Goal: Register for event/course

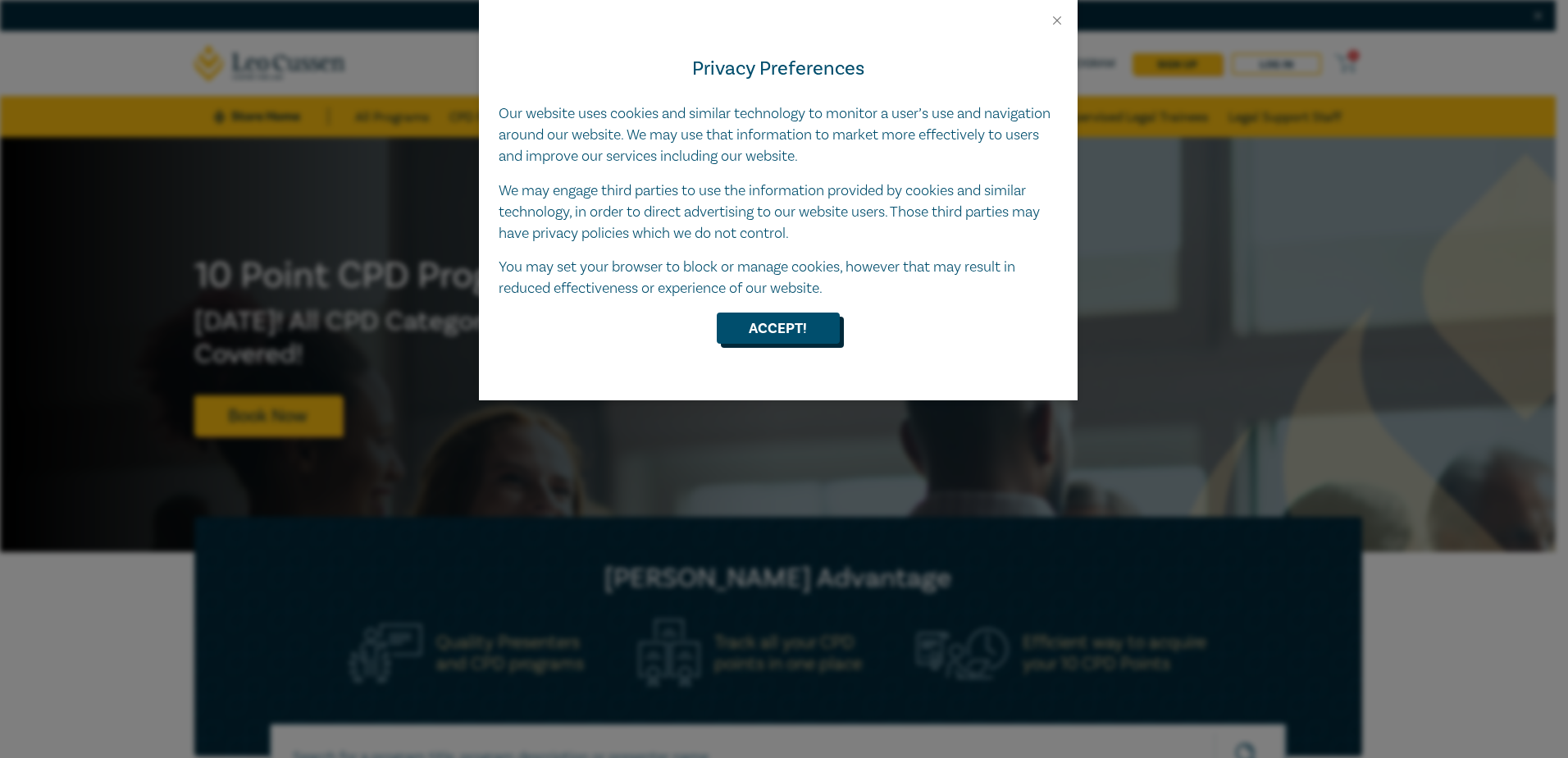
click at [788, 329] on button "Accept!" at bounding box center [779, 328] width 123 height 31
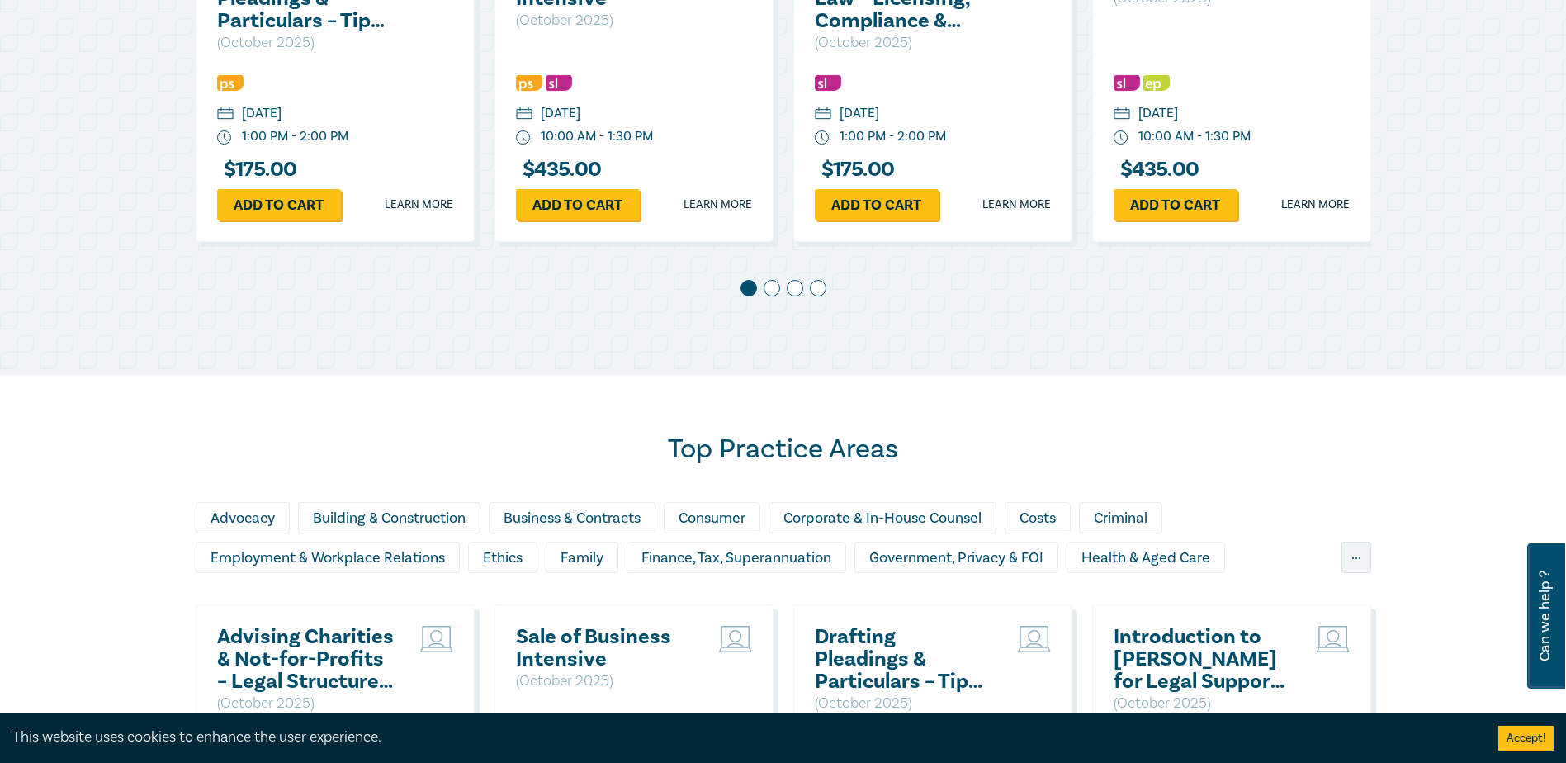
scroll to position [1073, 0]
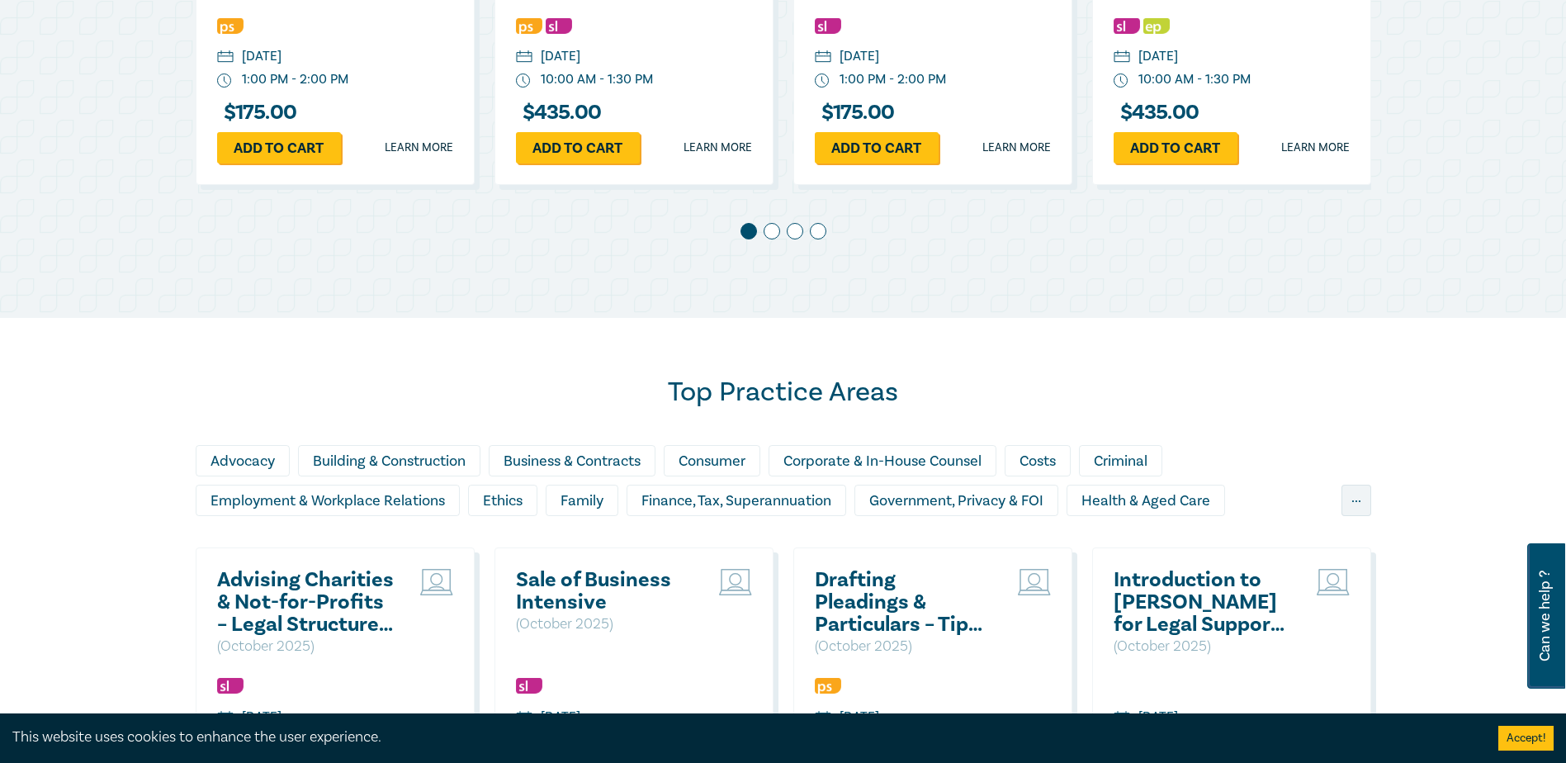
click at [772, 226] on span at bounding box center [772, 231] width 17 height 17
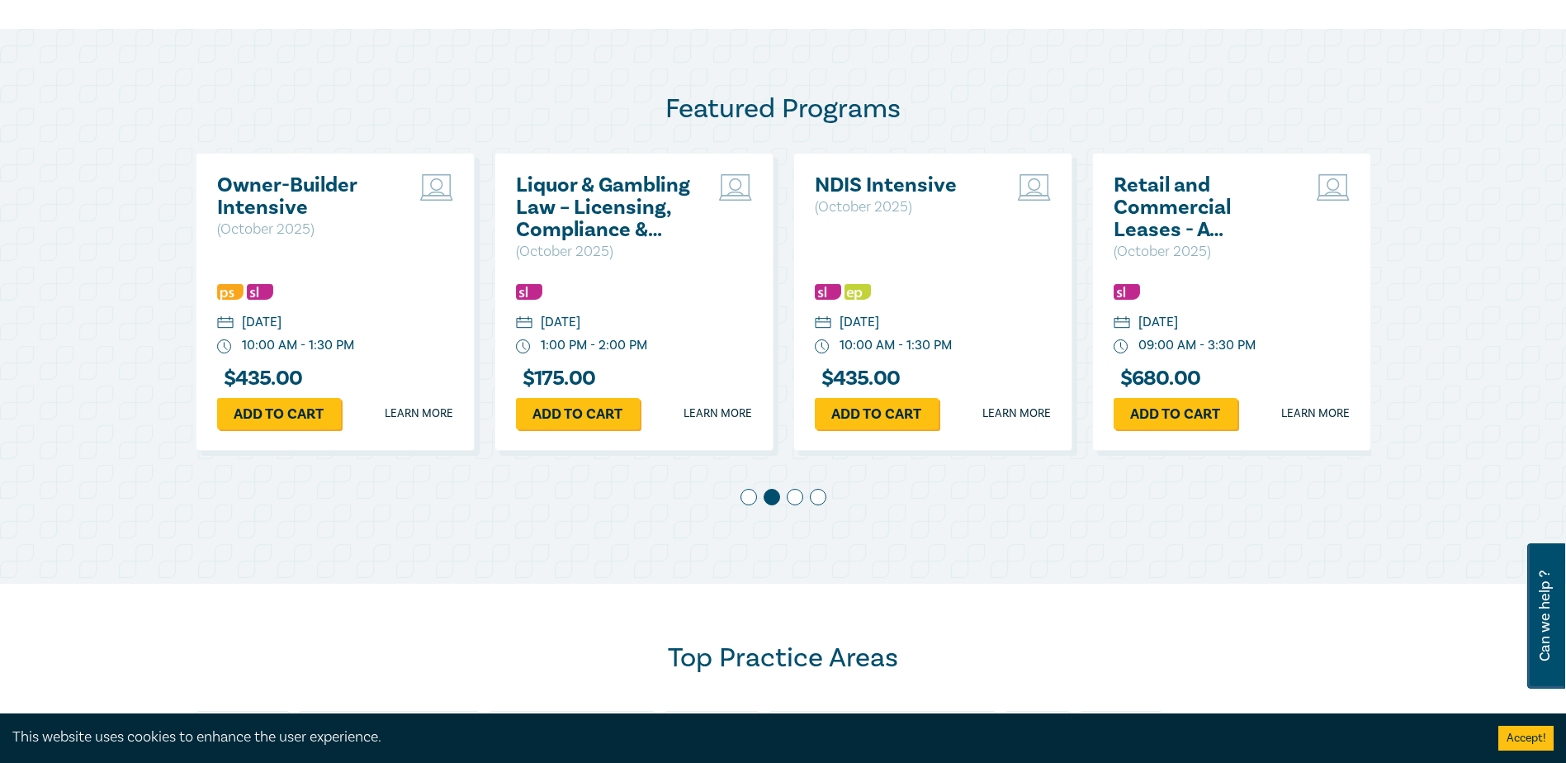
scroll to position [826, 0]
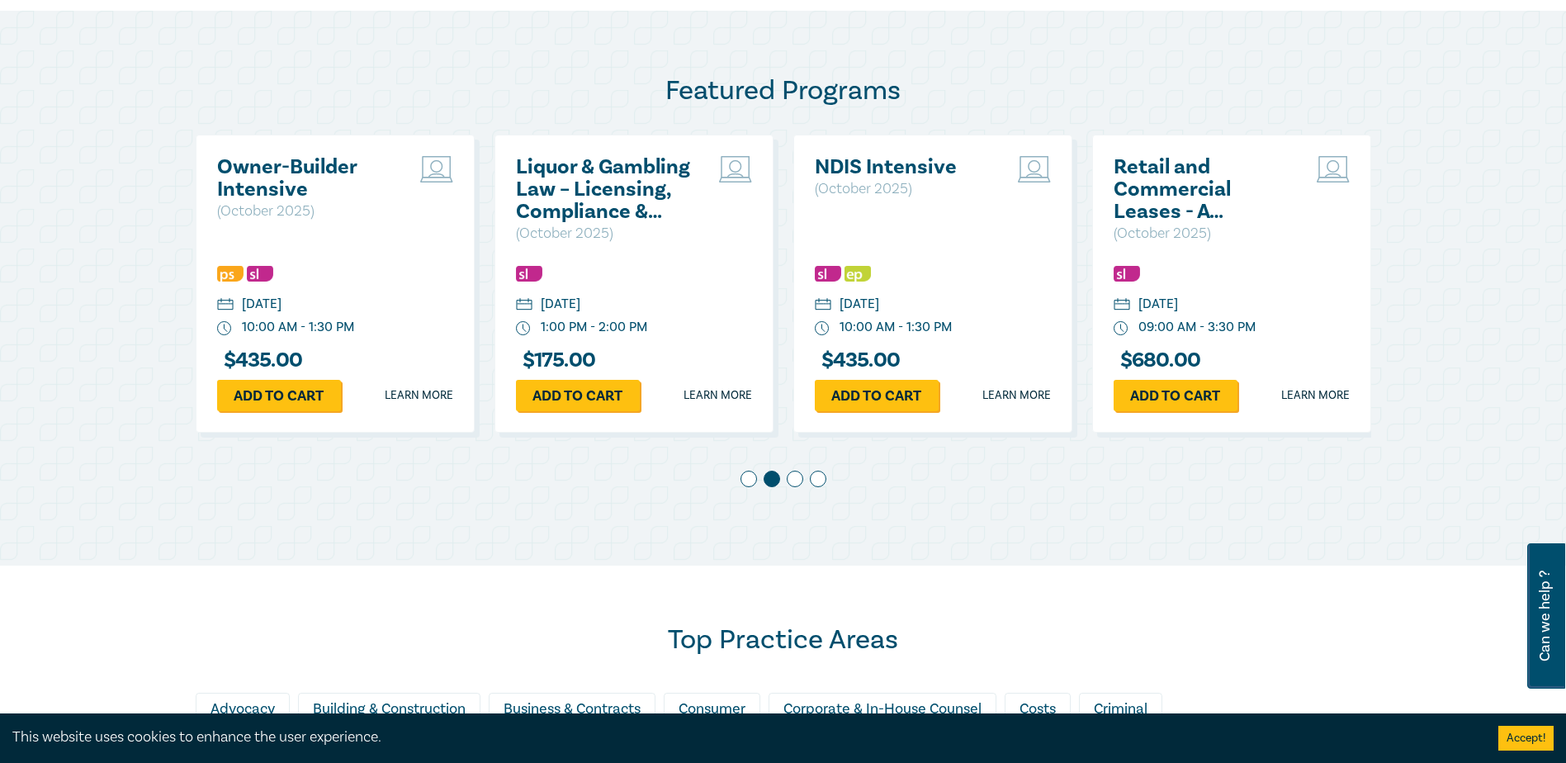
click at [799, 476] on span at bounding box center [795, 479] width 17 height 17
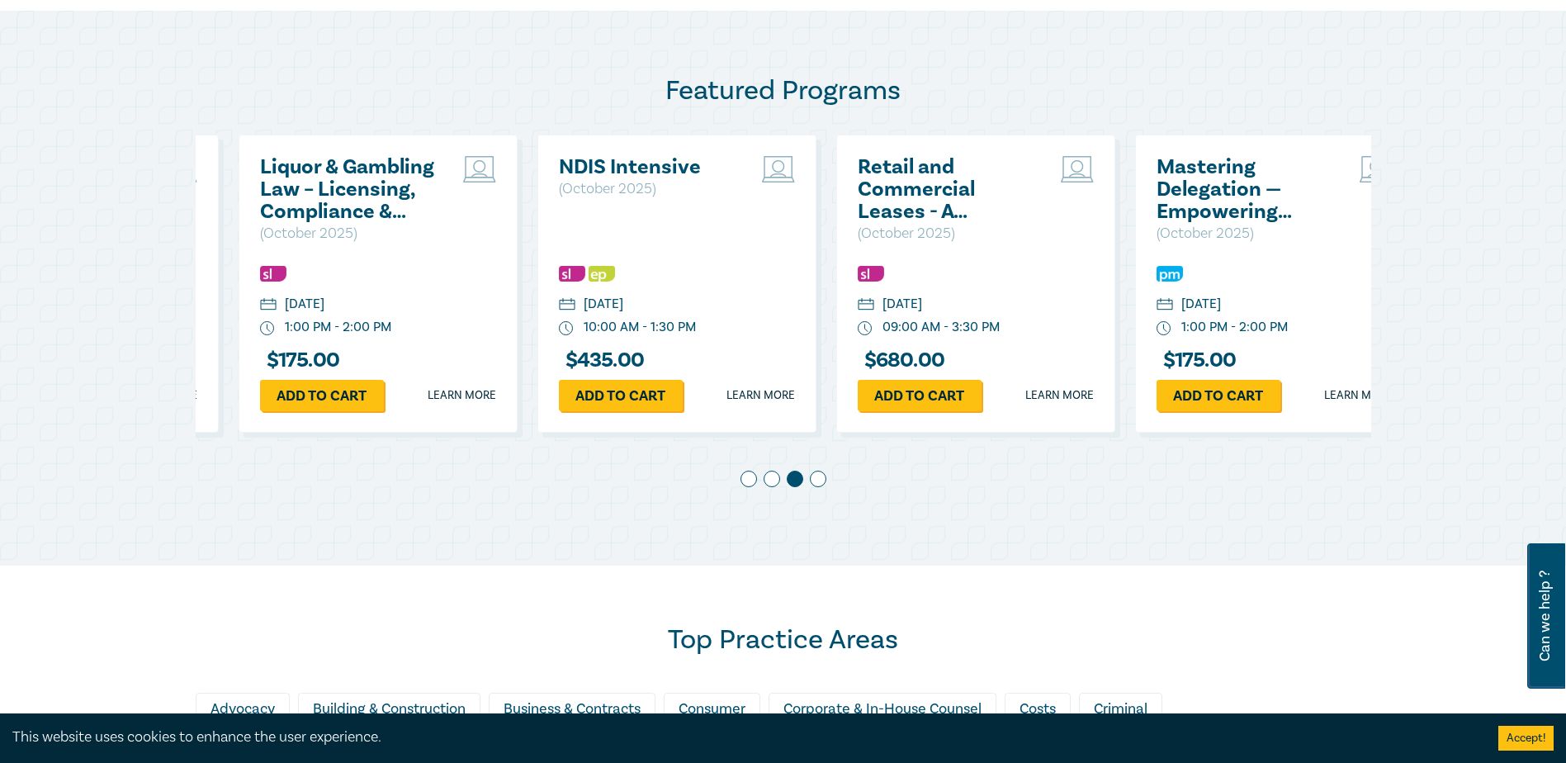
scroll to position [0, 598]
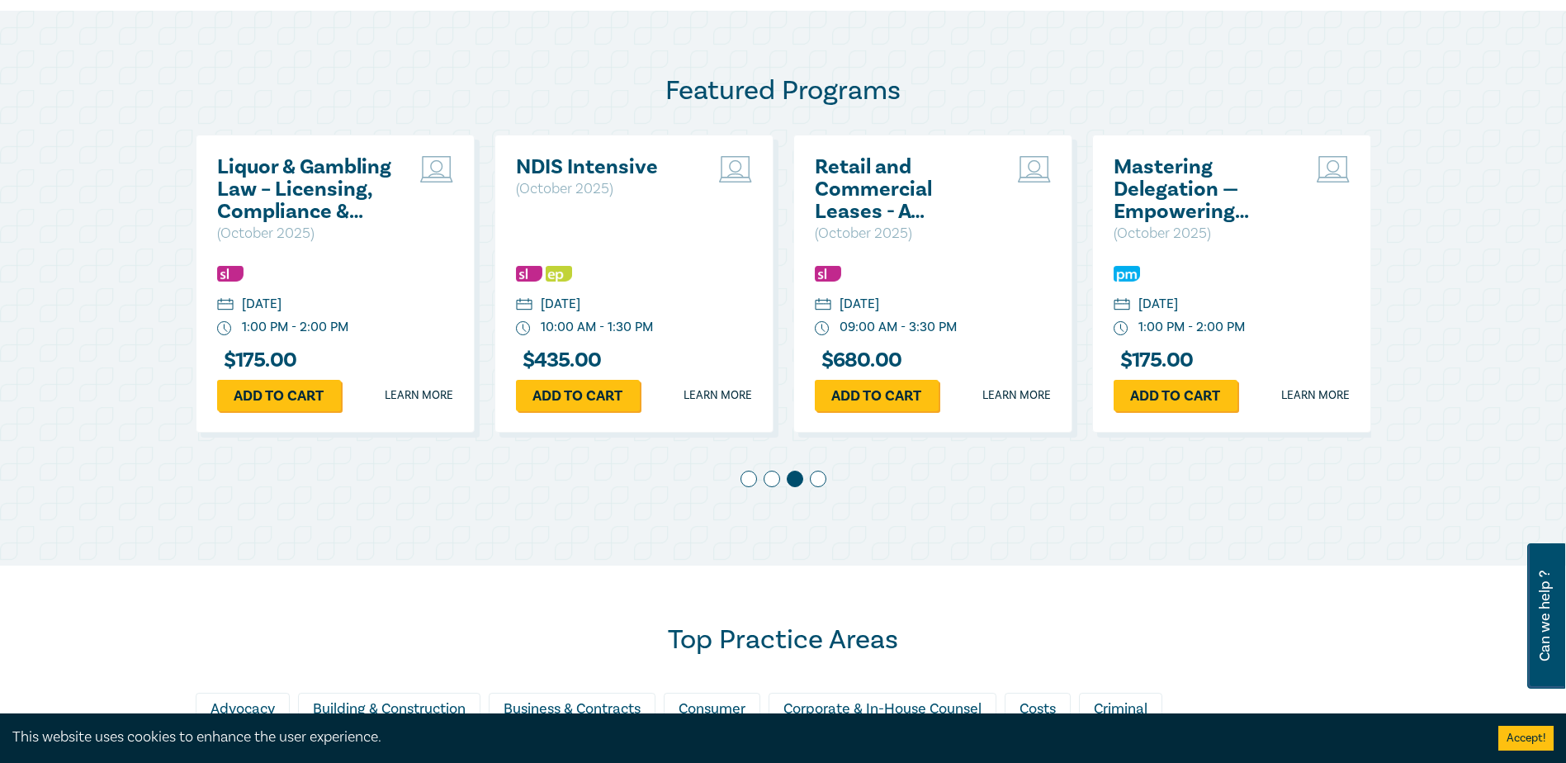
click at [823, 476] on span at bounding box center [818, 479] width 17 height 17
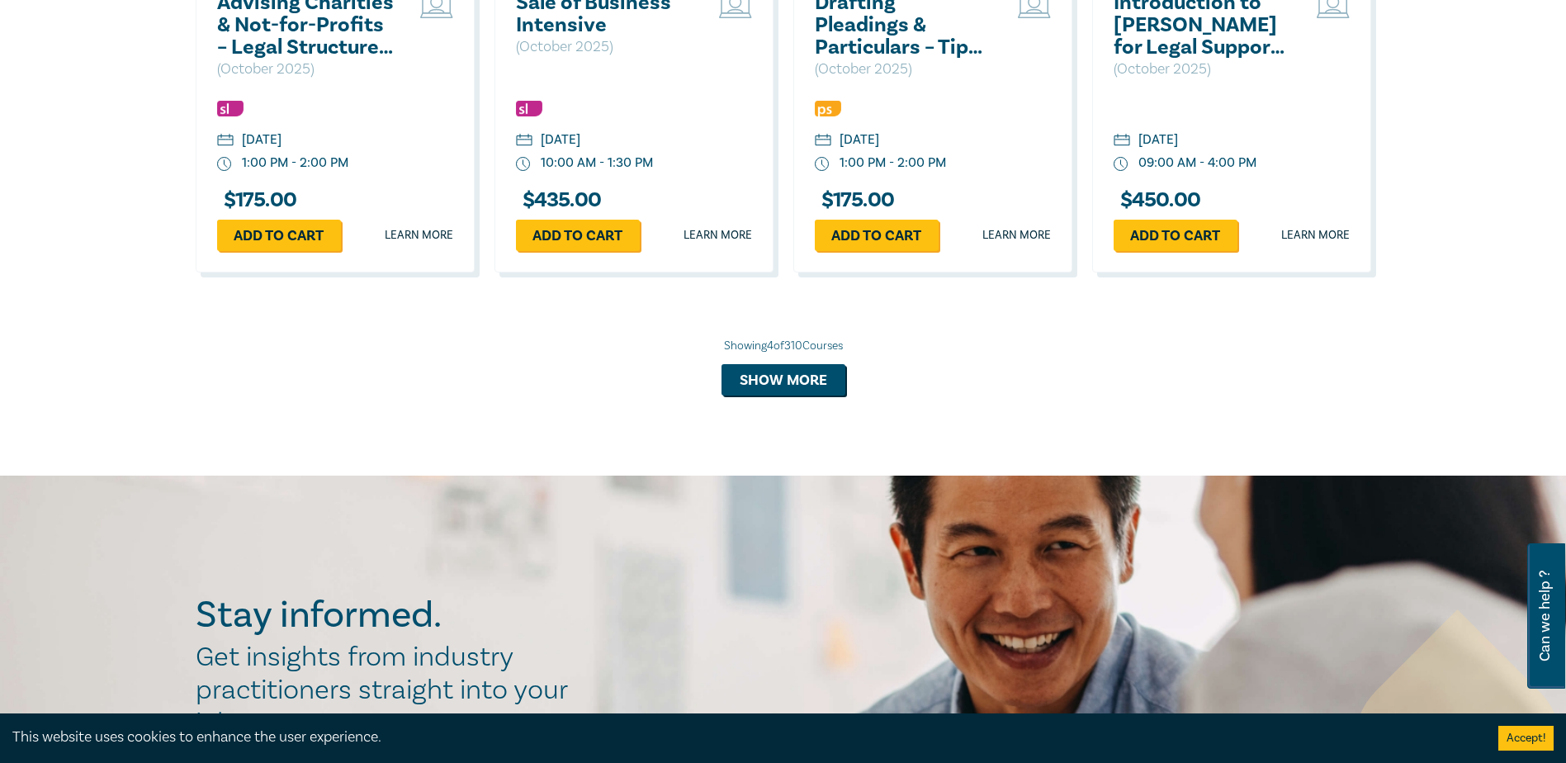
scroll to position [1651, 0]
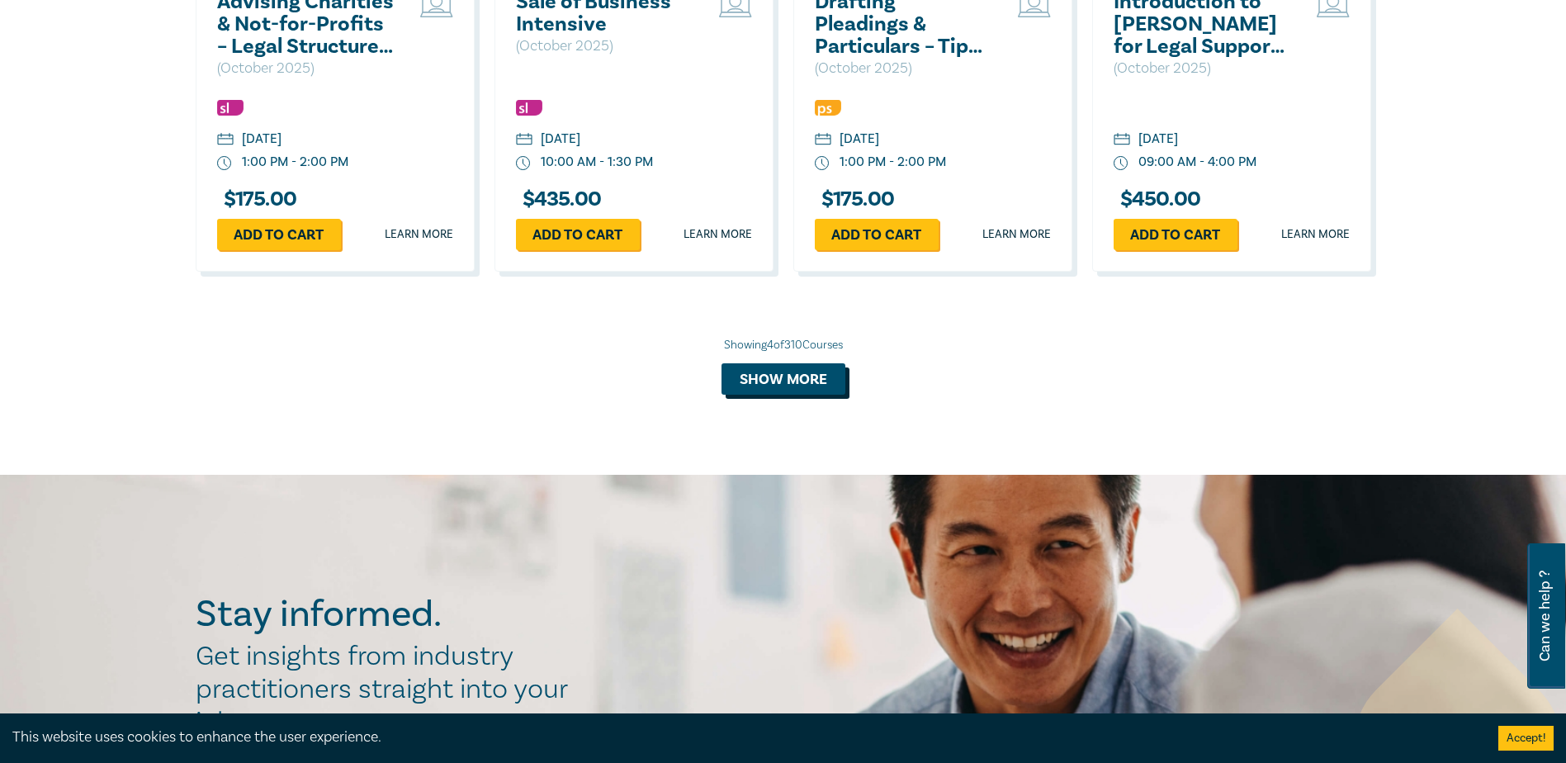
click at [771, 389] on button "Show more" at bounding box center [784, 378] width 124 height 31
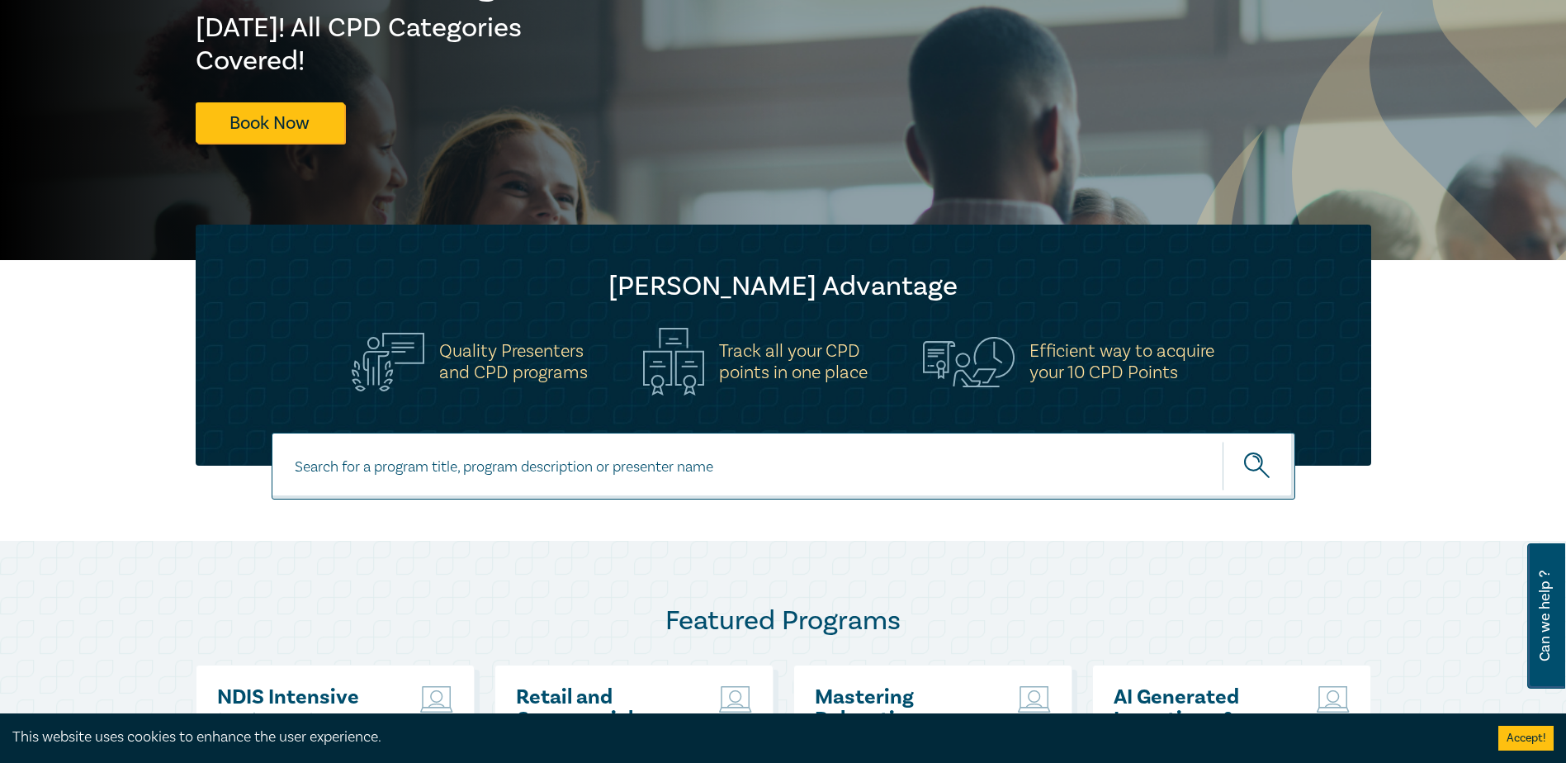
scroll to position [413, 0]
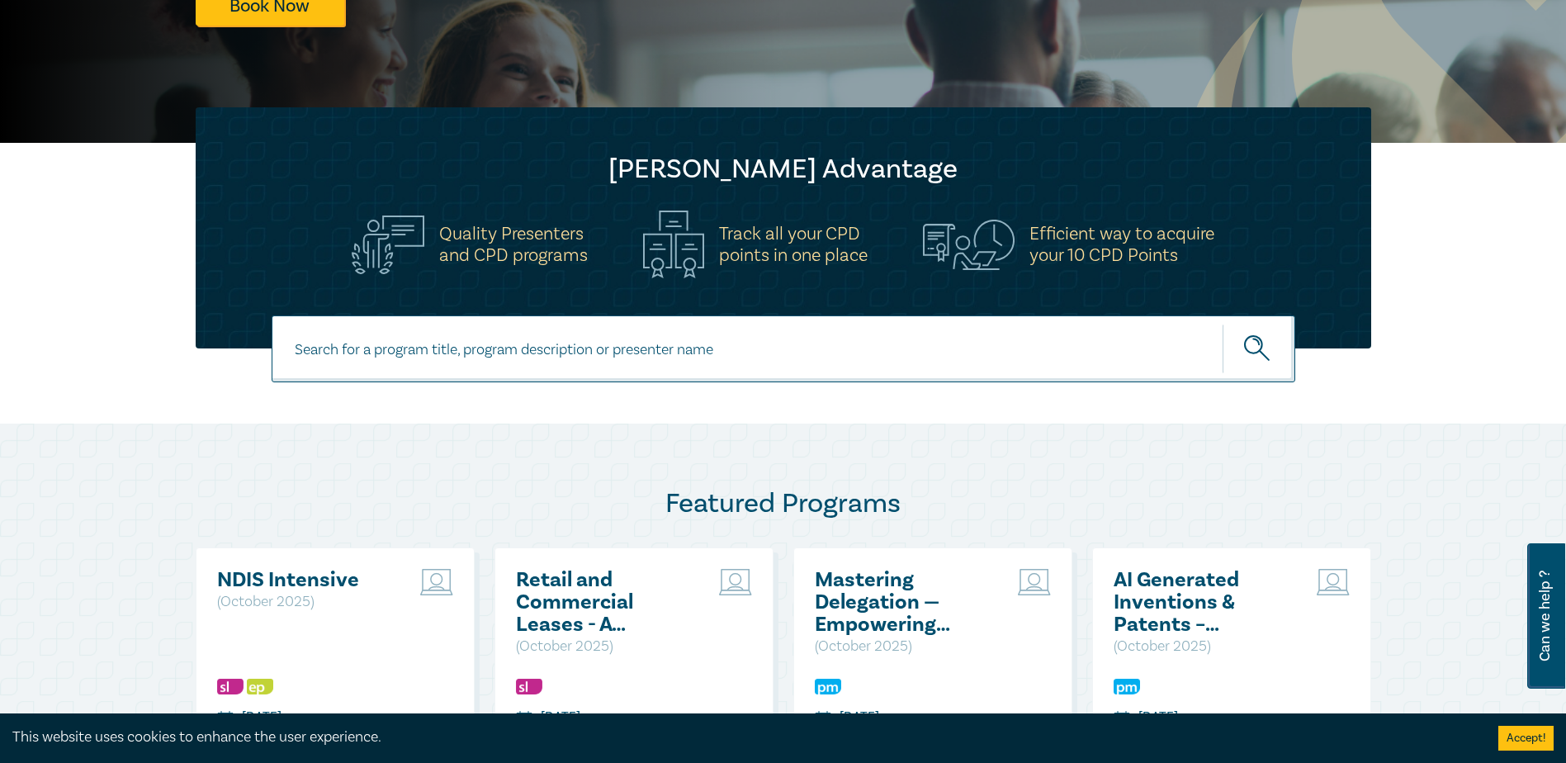
click at [509, 346] on input at bounding box center [784, 348] width 1024 height 67
type input "trust and estate"
click at [1223, 324] on button "submit" at bounding box center [1259, 349] width 73 height 50
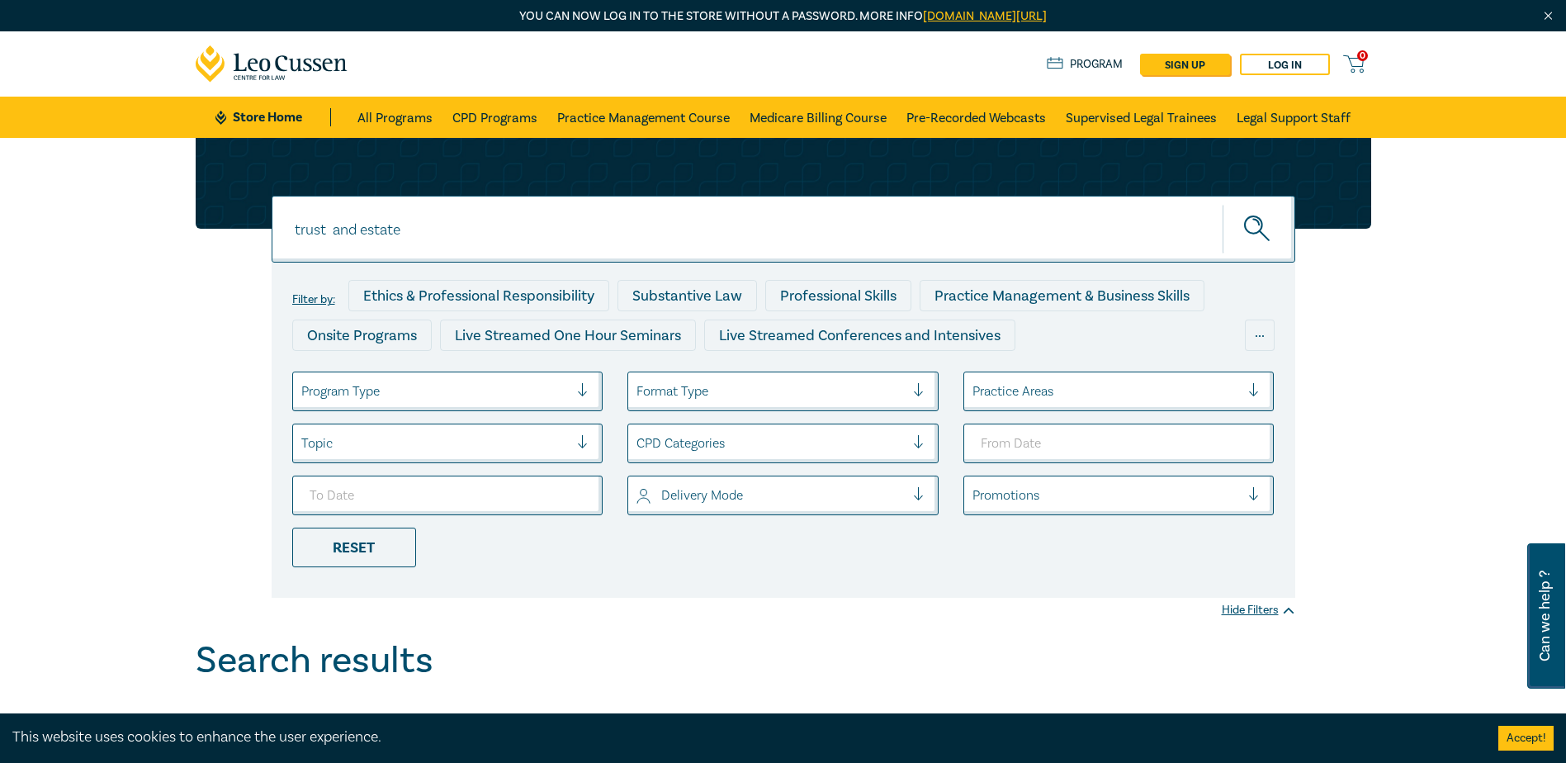
click at [434, 229] on input "trust and estate" at bounding box center [784, 229] width 1024 height 67
type input "trust and estate litigation"
click at [1223, 204] on button "submit" at bounding box center [1259, 229] width 73 height 50
click at [354, 547] on div "Reset" at bounding box center [354, 548] width 124 height 40
click at [498, 115] on link "CPD Programs" at bounding box center [495, 117] width 85 height 41
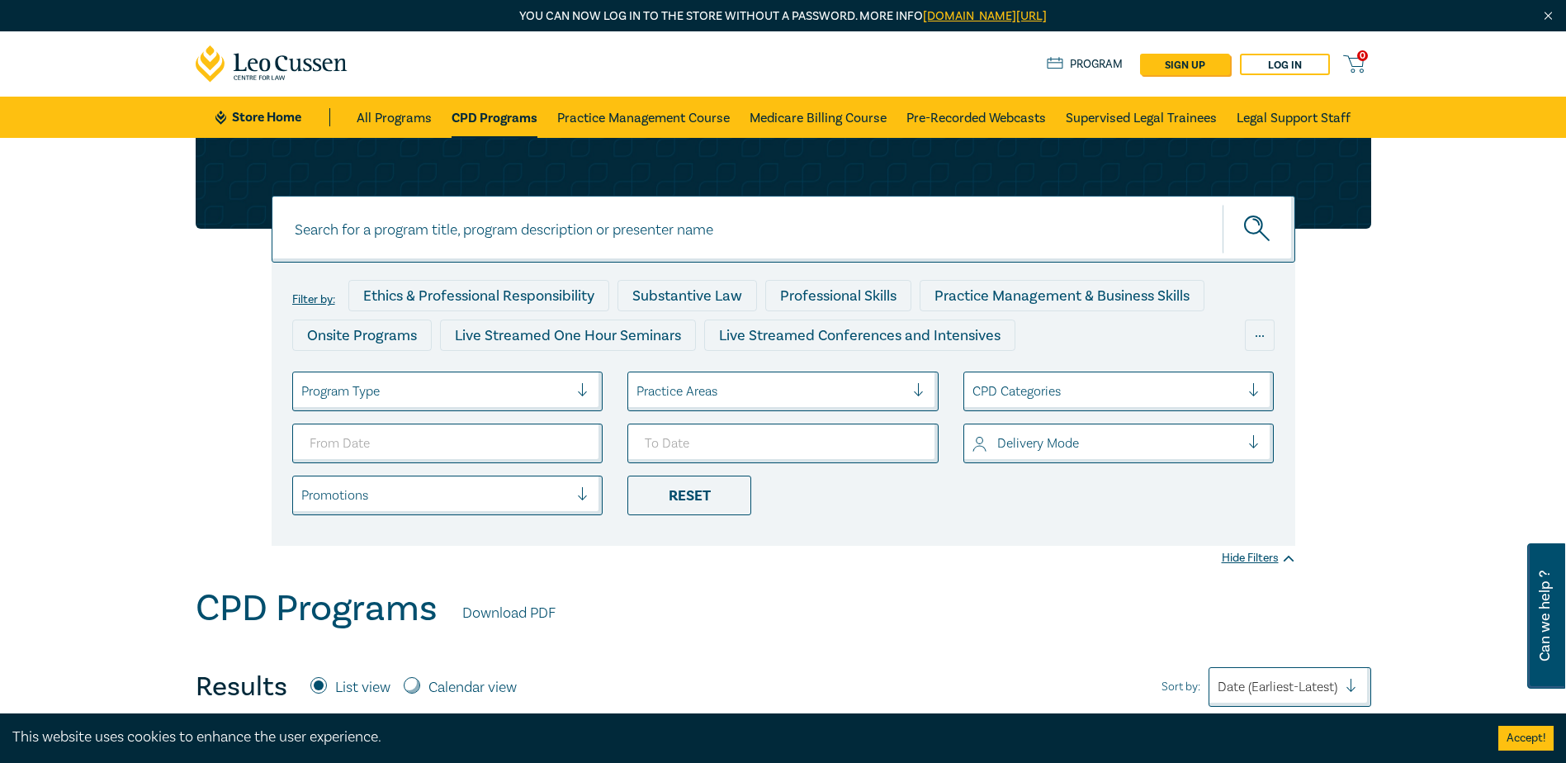
click at [424, 397] on div at bounding box center [435, 391] width 268 height 21
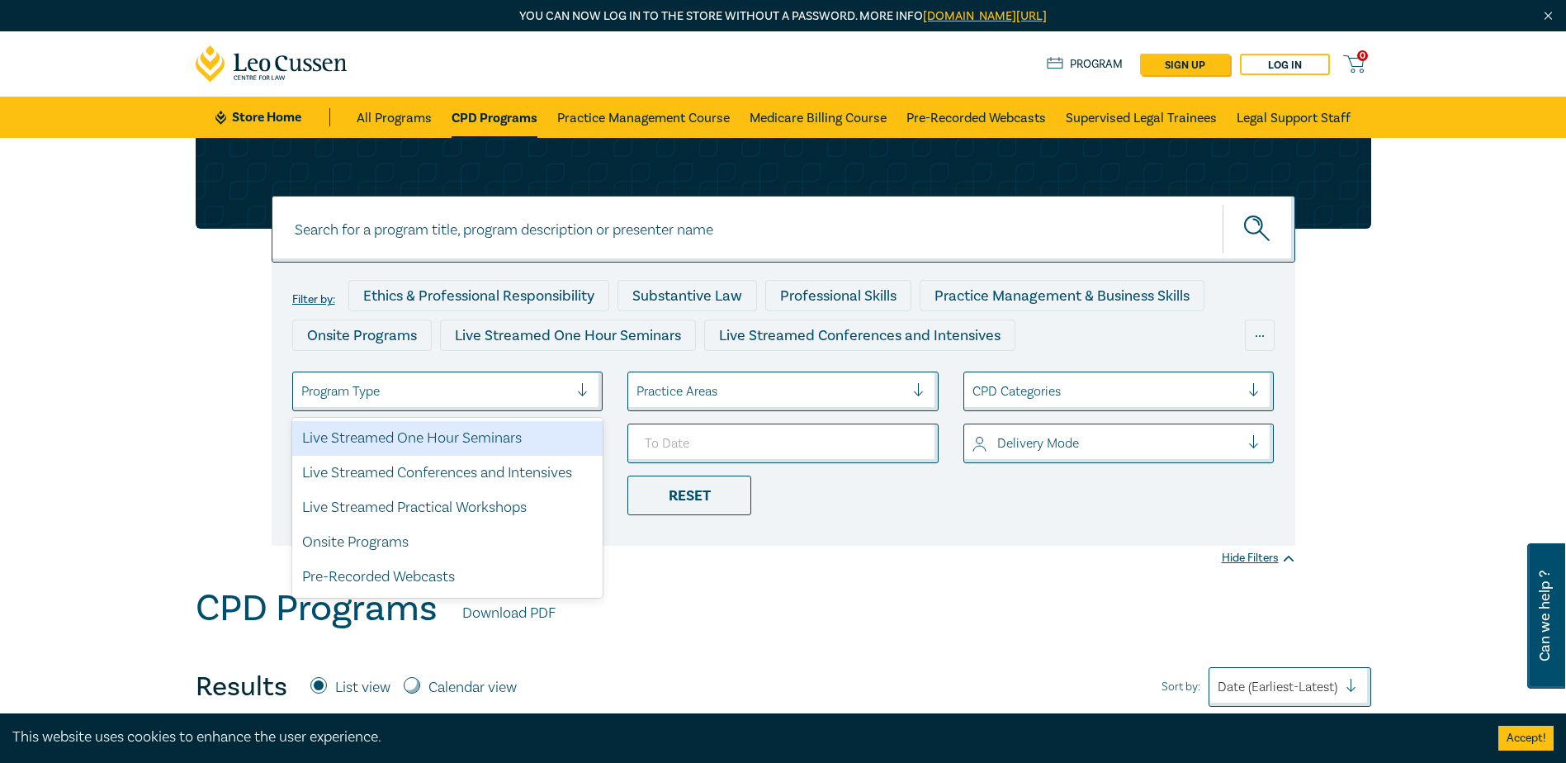
click at [392, 442] on div "Live Streamed One Hour Seminars" at bounding box center [447, 438] width 311 height 35
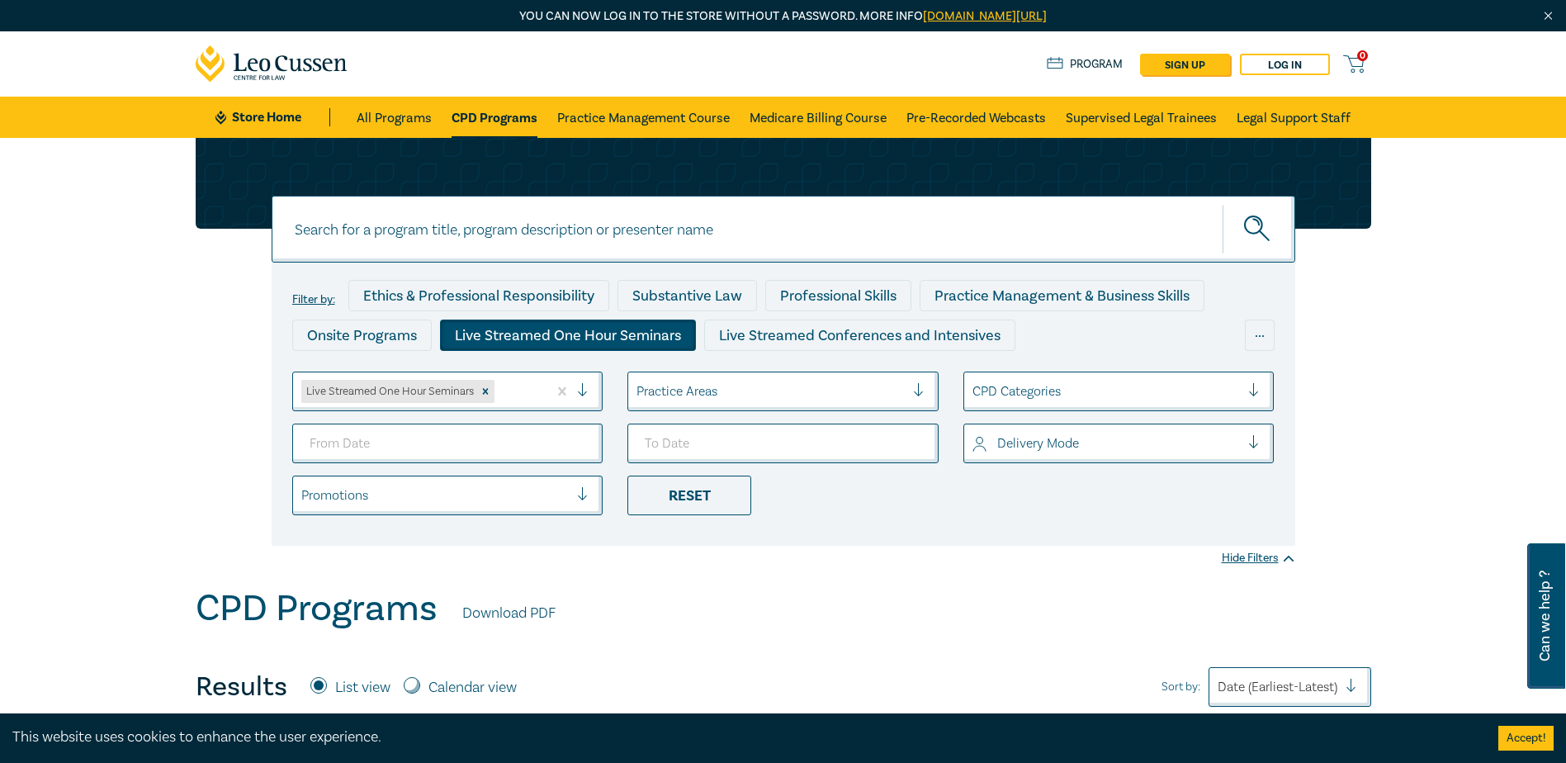
click at [772, 396] on div at bounding box center [771, 391] width 268 height 21
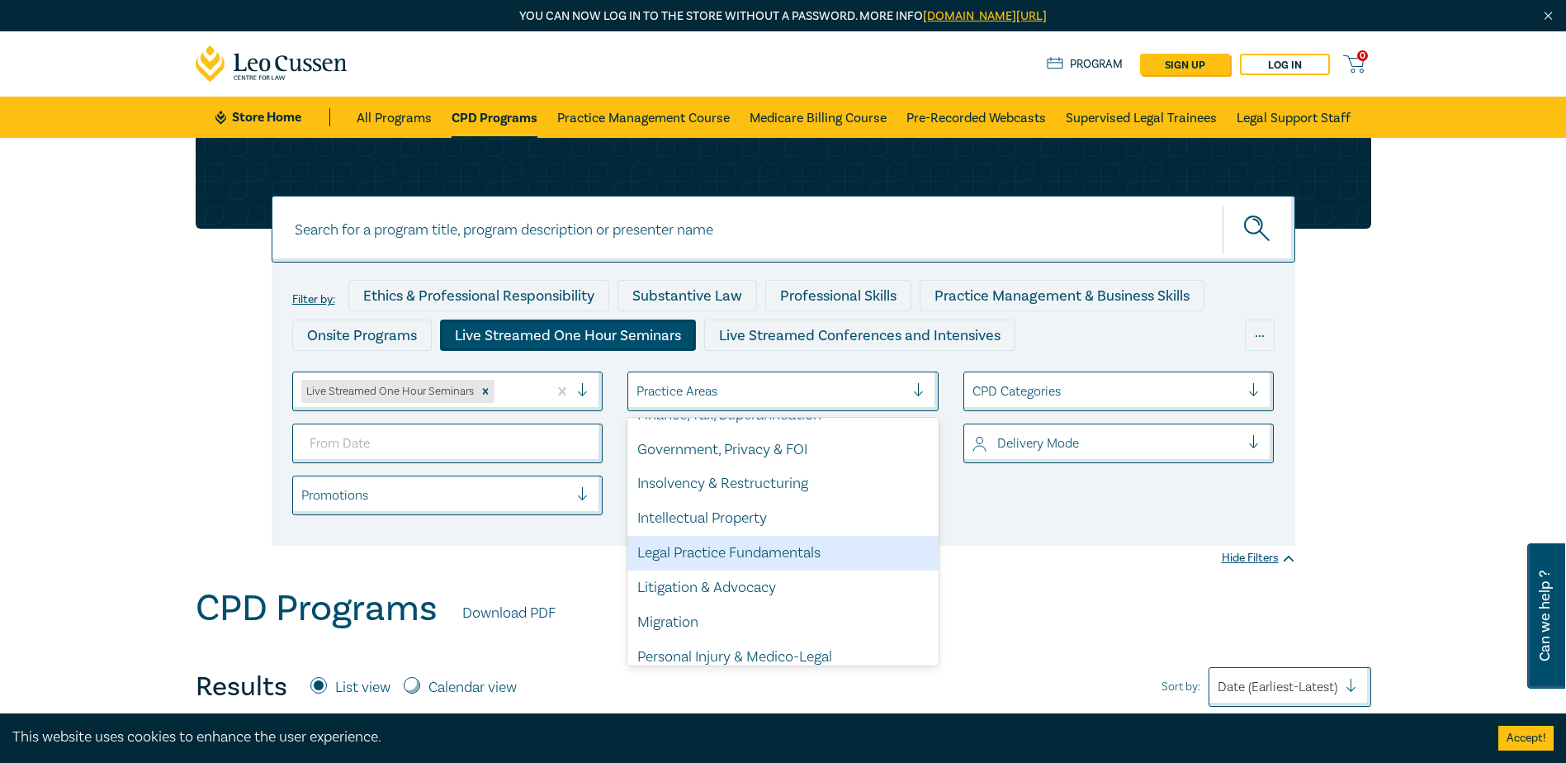
scroll to position [486, 0]
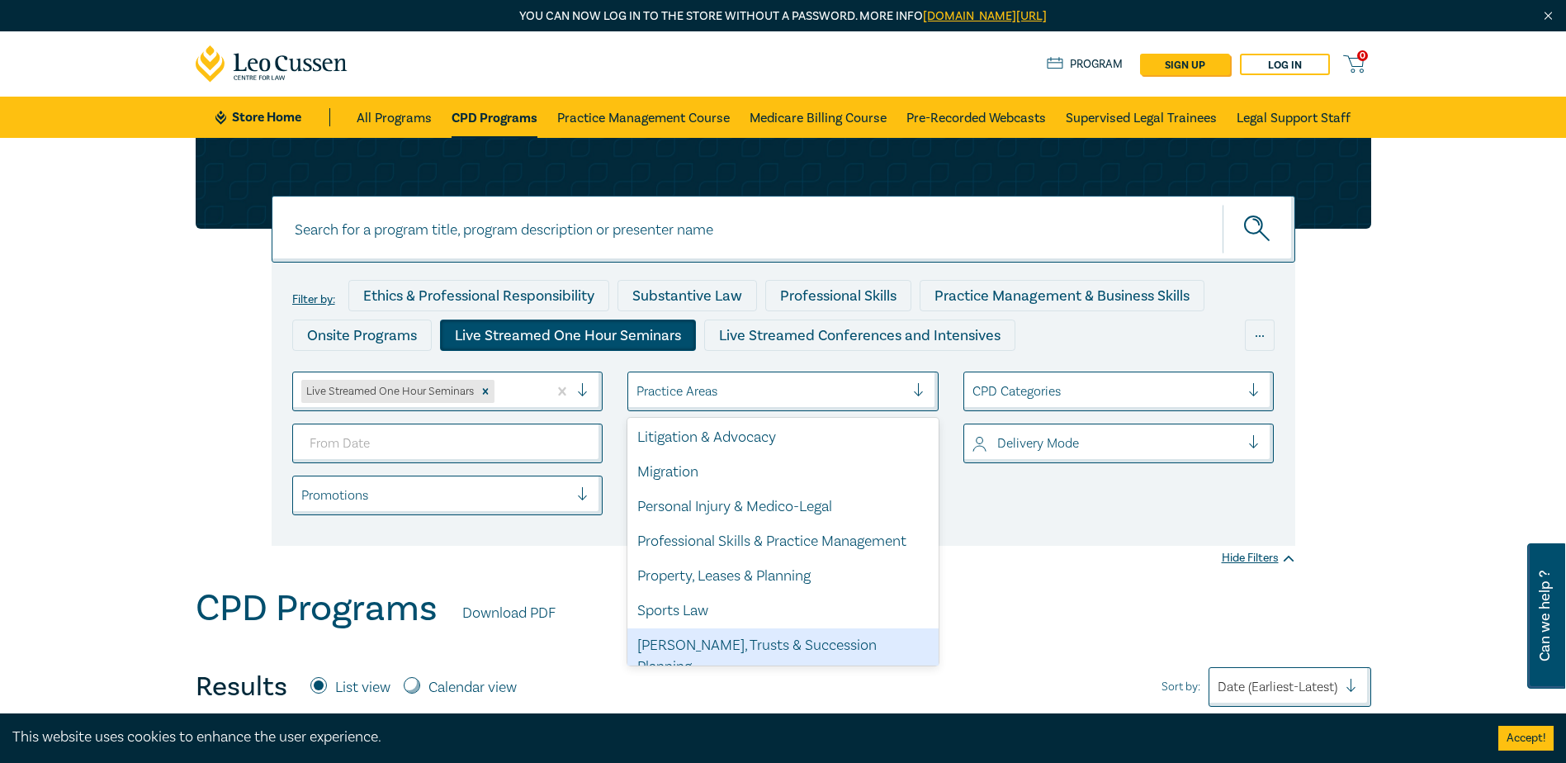
click at [695, 649] on div "[PERSON_NAME], Trusts & Succession Planning" at bounding box center [783, 656] width 311 height 56
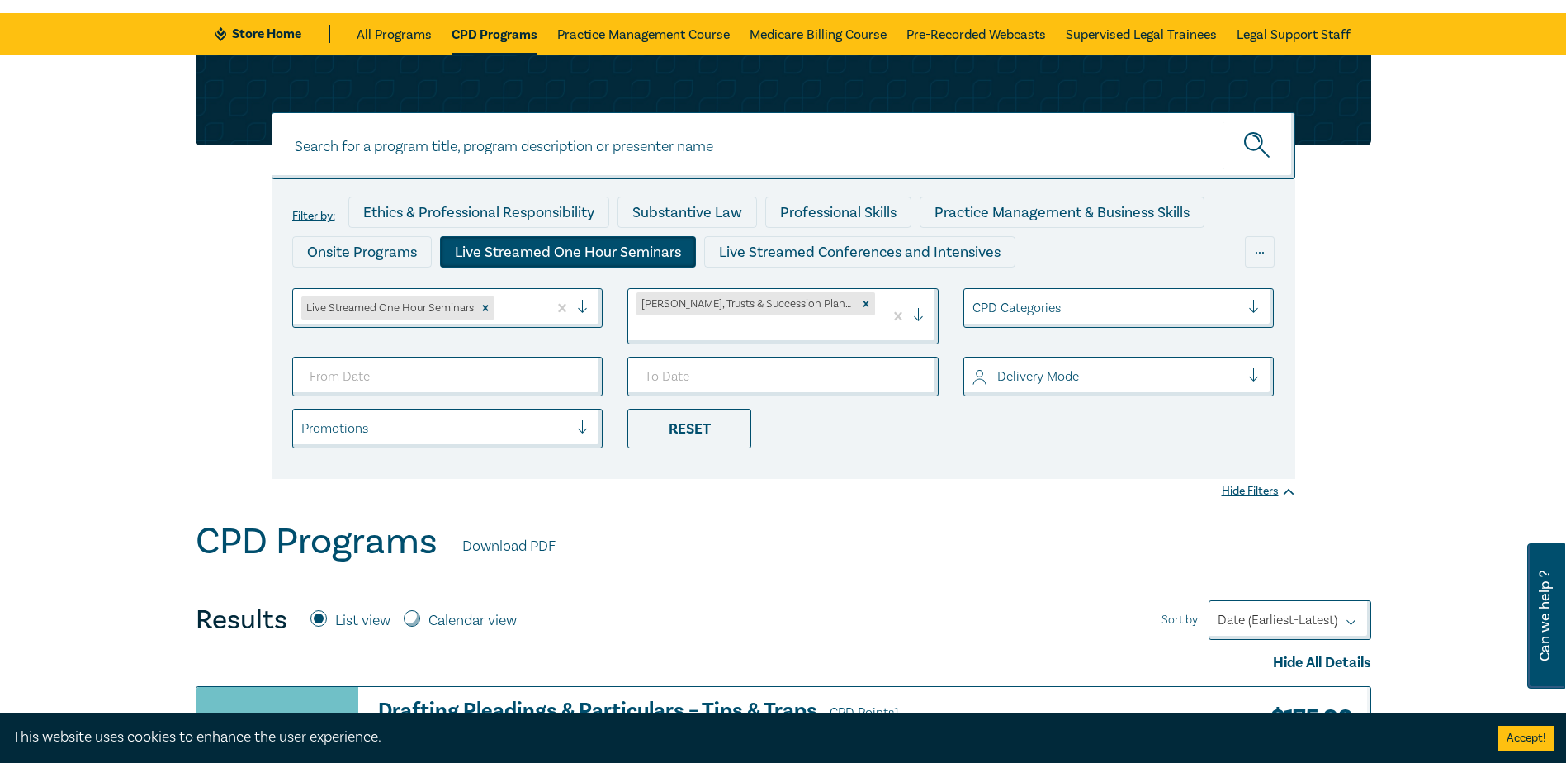
scroll to position [83, 0]
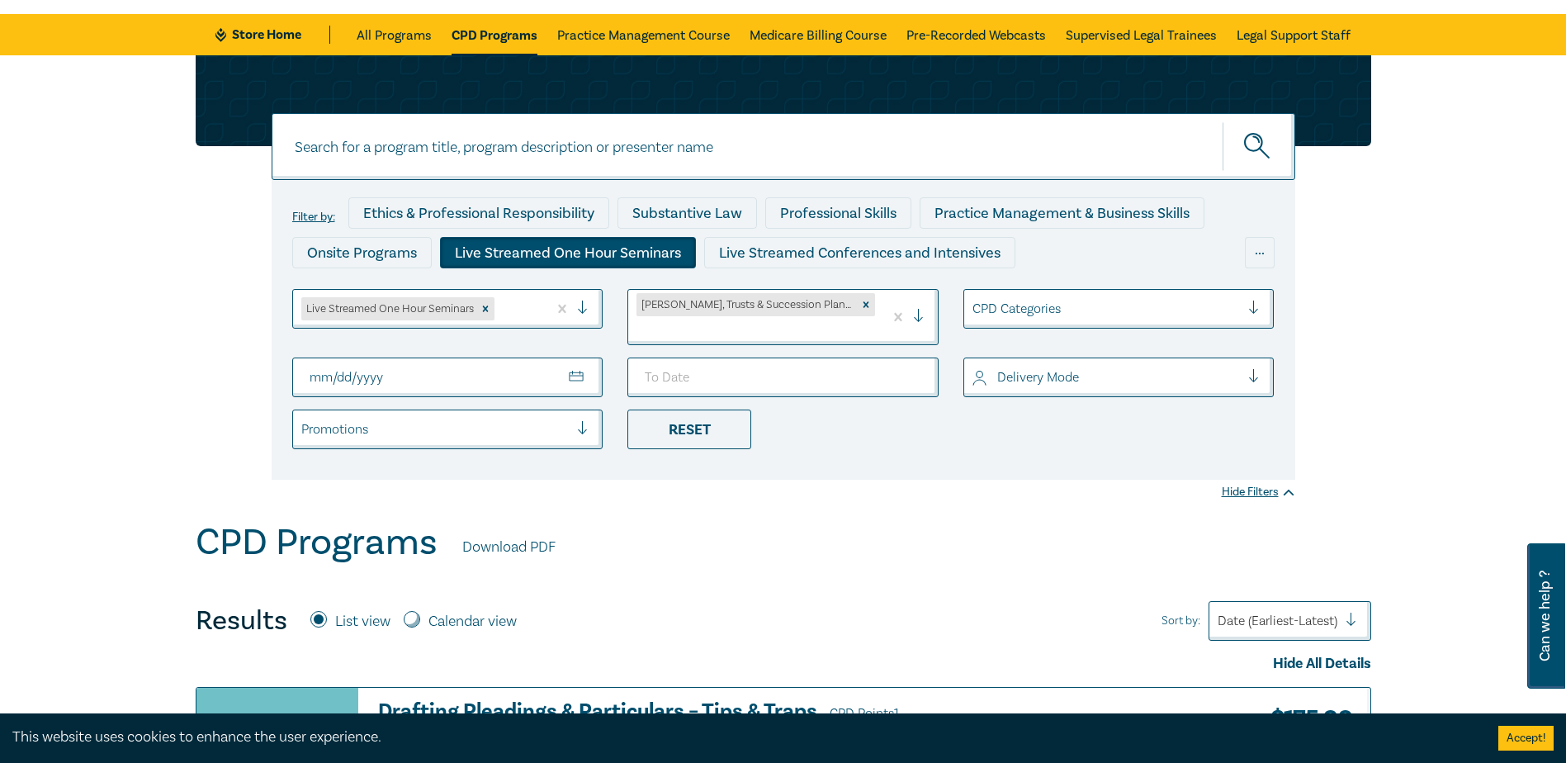
click at [572, 358] on input "From Date" at bounding box center [447, 378] width 311 height 40
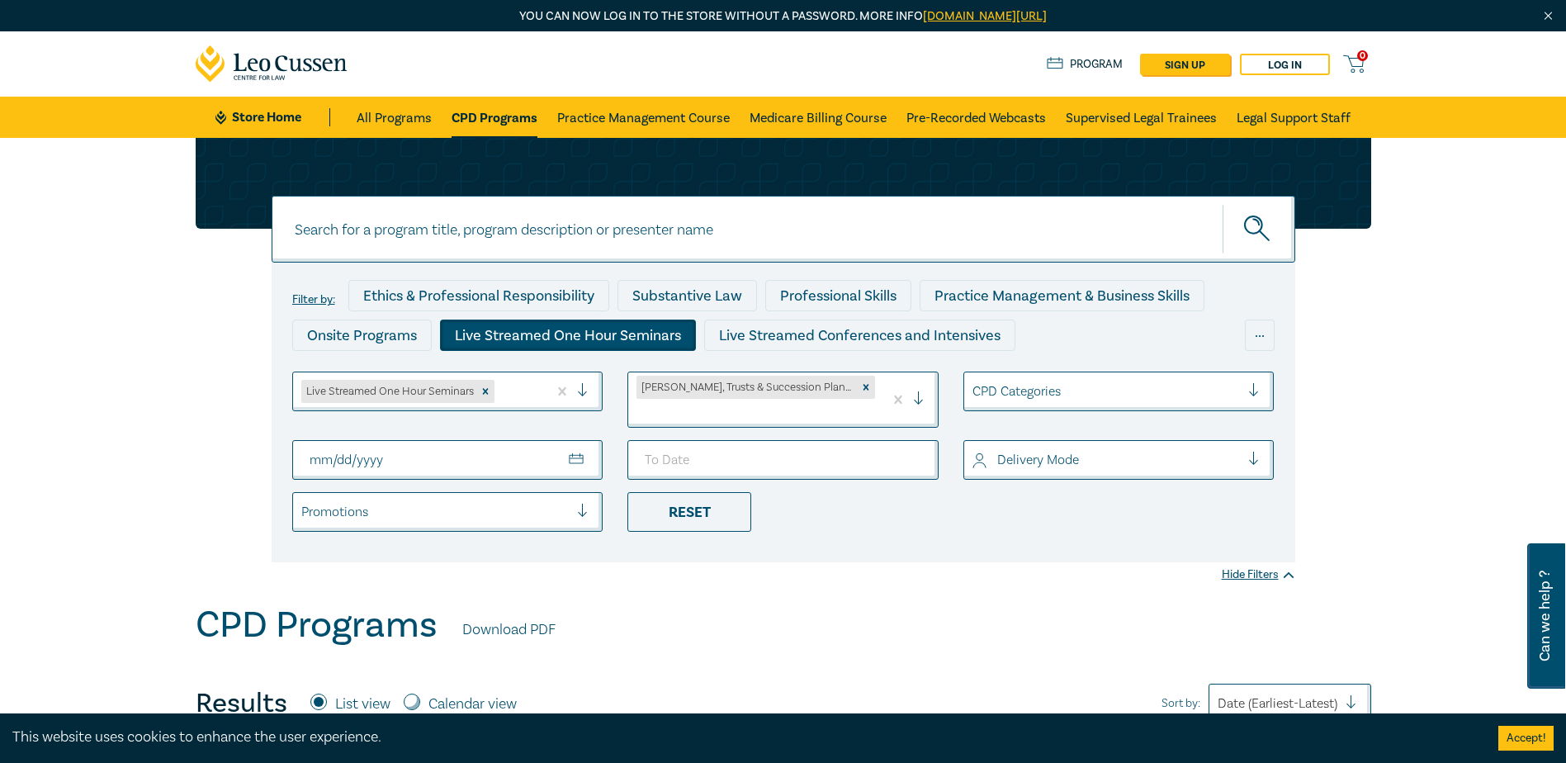
type input "2025-11-10"
click at [912, 442] on input "To Date" at bounding box center [783, 460] width 311 height 40
click at [913, 445] on input "2025-10-21" at bounding box center [783, 460] width 311 height 40
type input "2025-11-15"
click at [1082, 452] on div at bounding box center [1107, 459] width 268 height 21
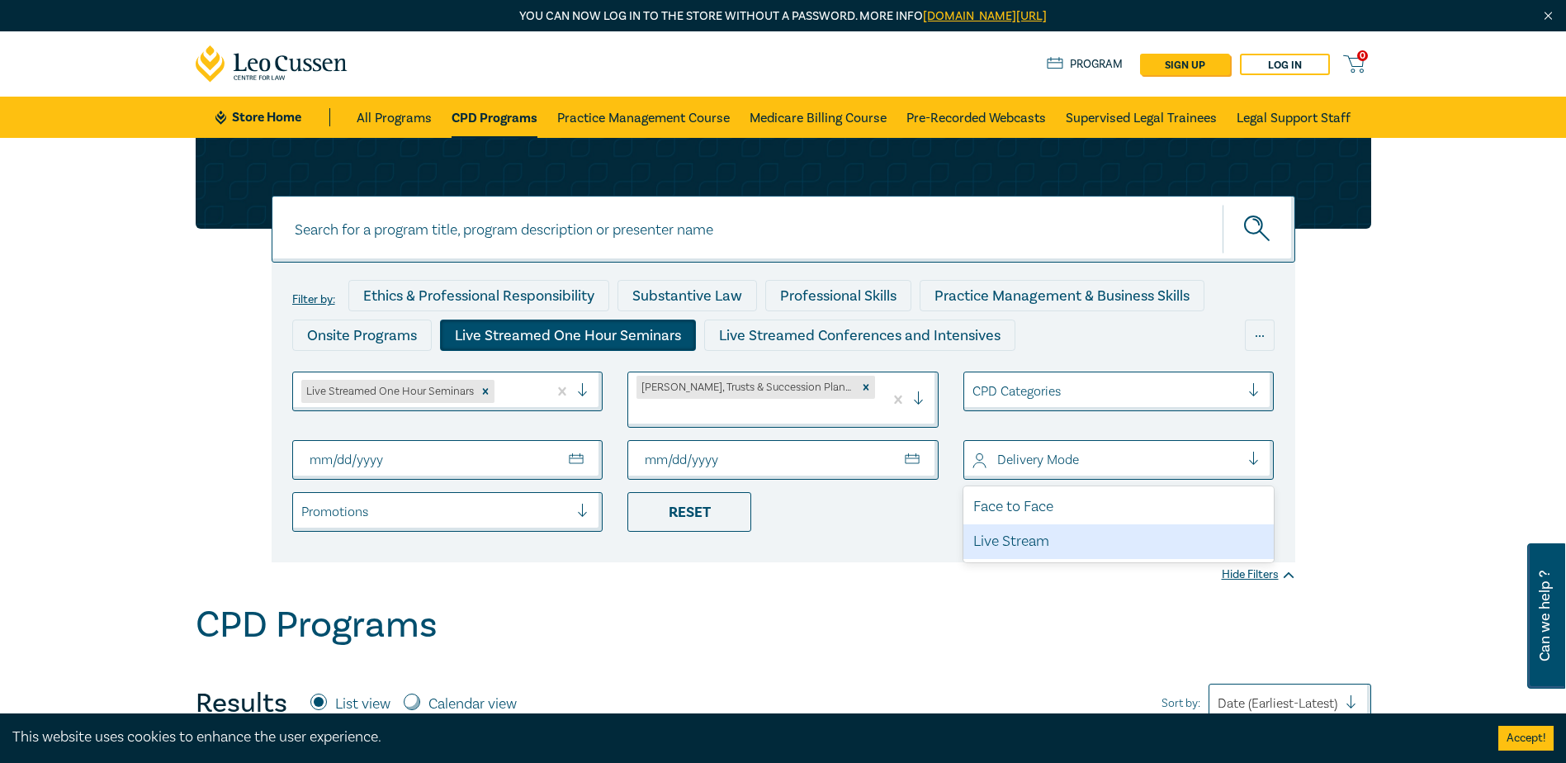
click at [1031, 524] on div "Live Stream" at bounding box center [1119, 541] width 311 height 35
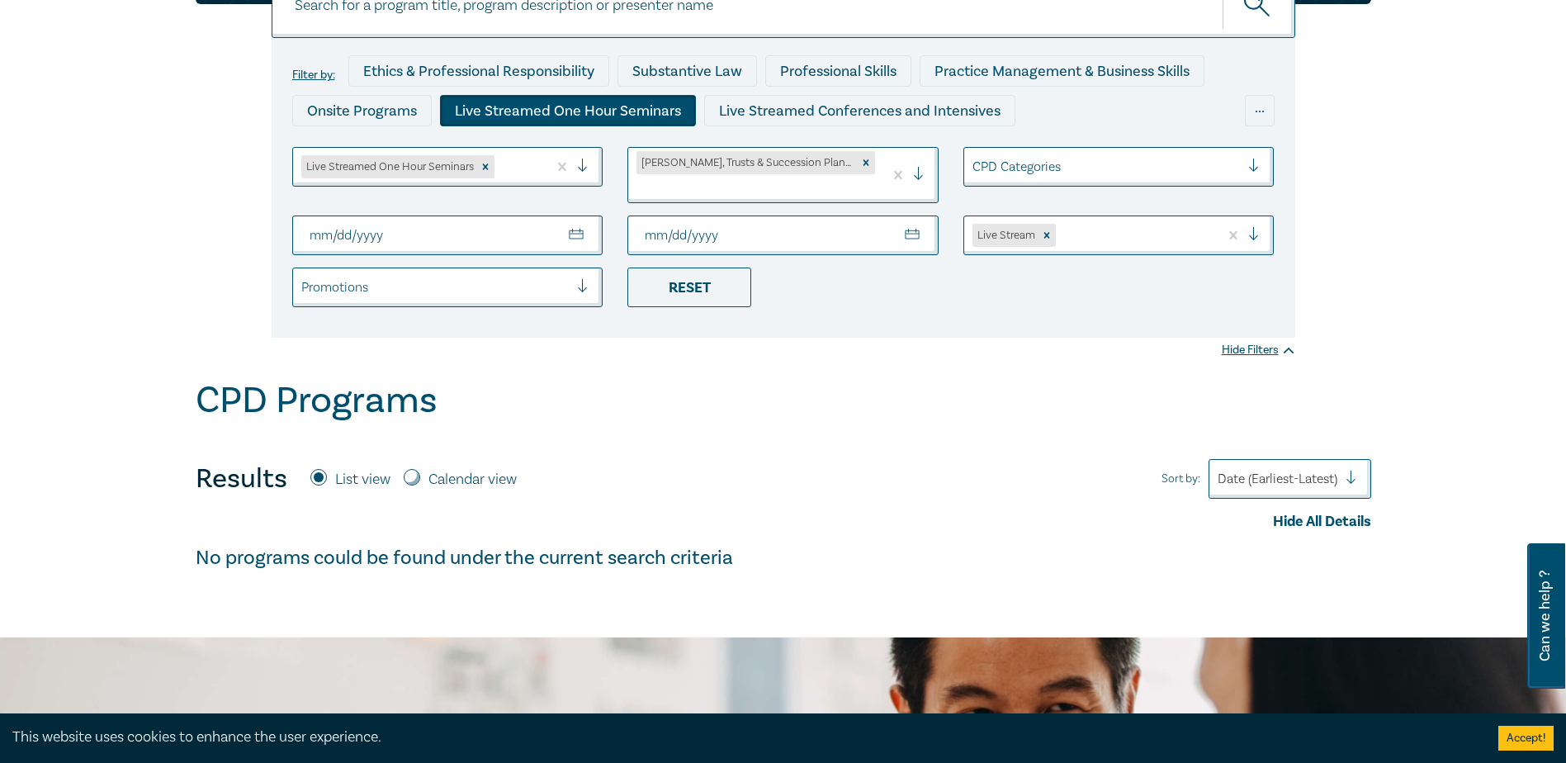
scroll to position [248, 0]
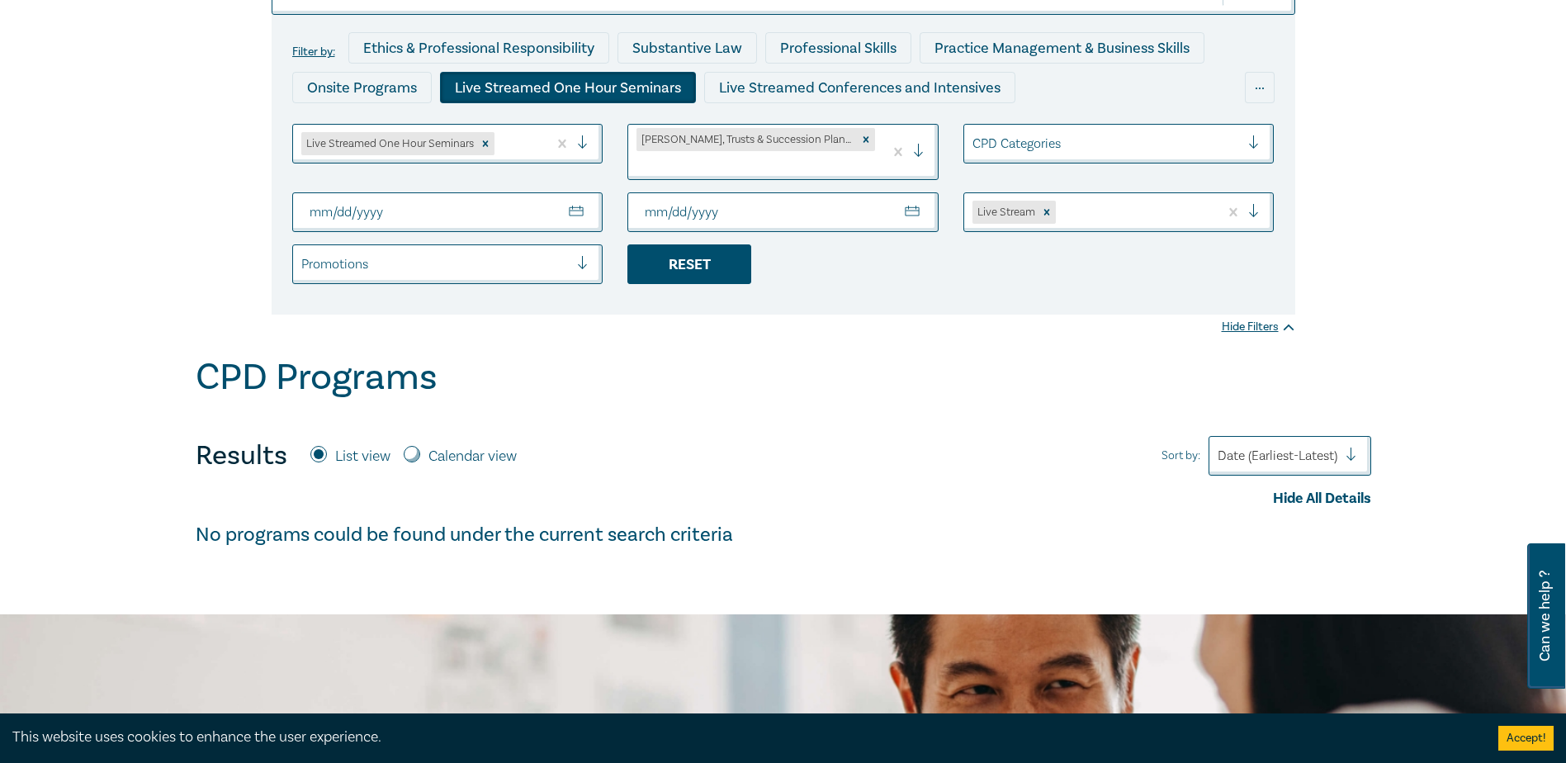
click at [701, 248] on div "Reset" at bounding box center [690, 264] width 124 height 40
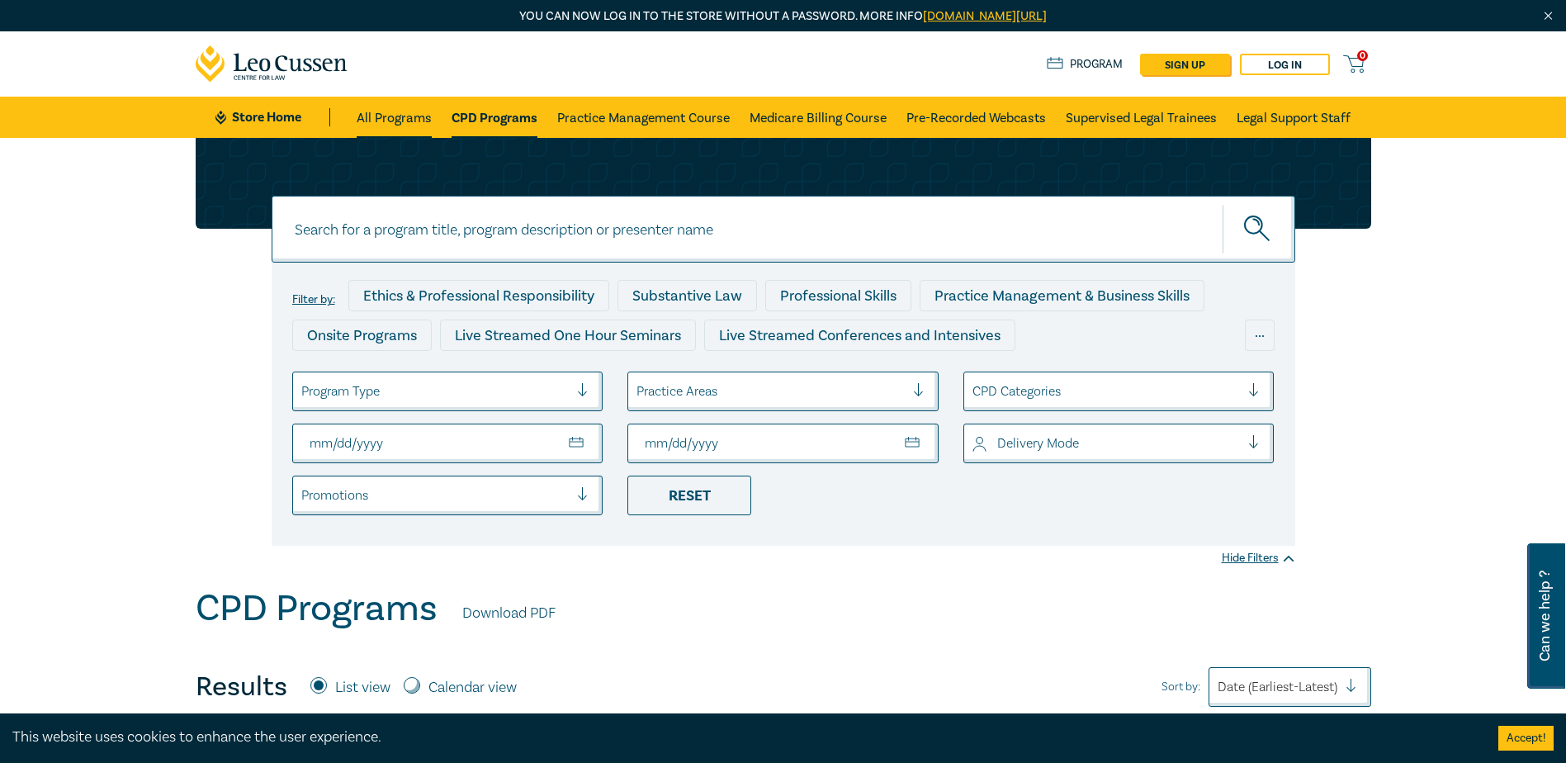
click at [397, 120] on link "All Programs" at bounding box center [394, 117] width 75 height 41
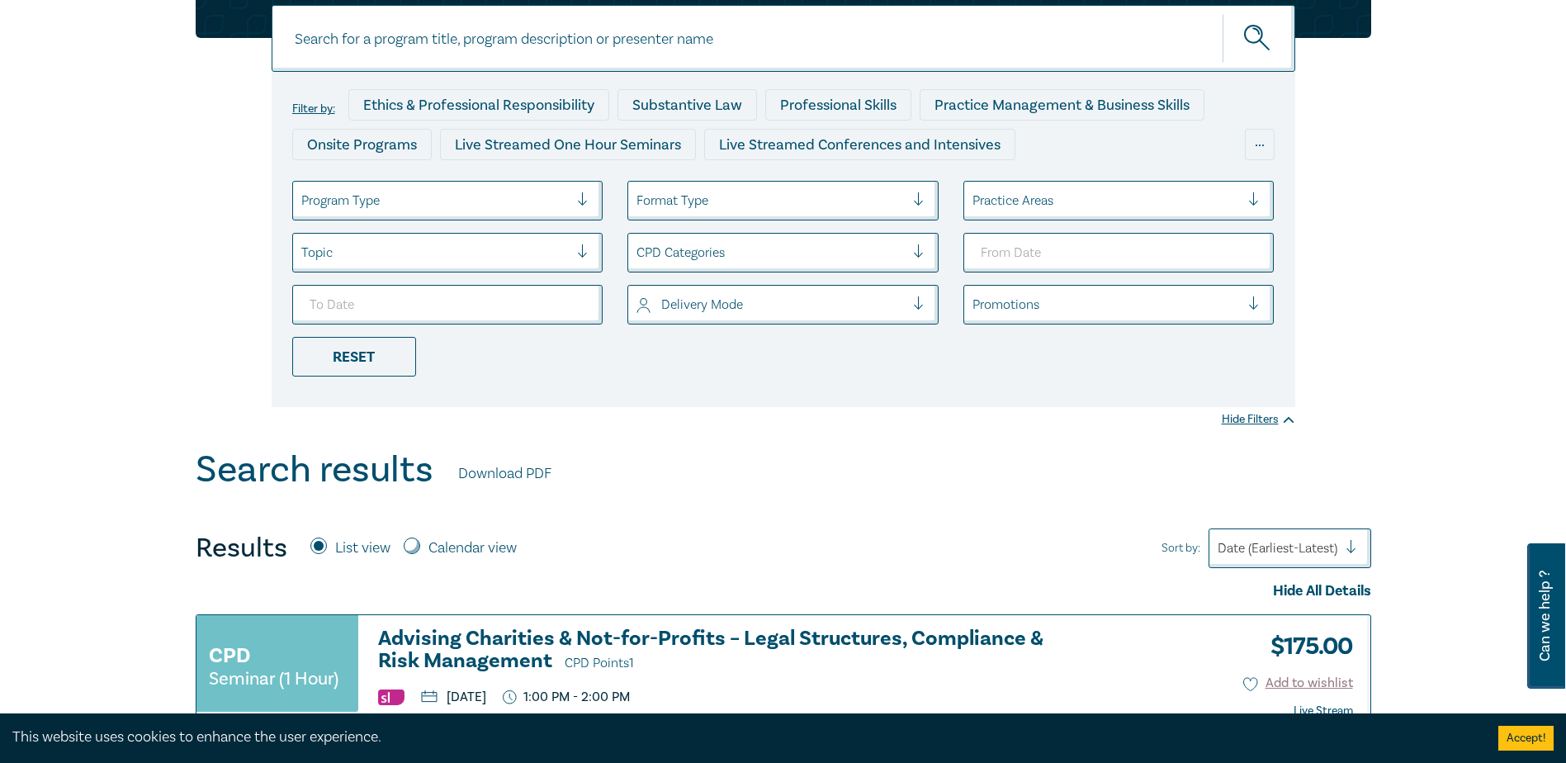
scroll to position [330, 0]
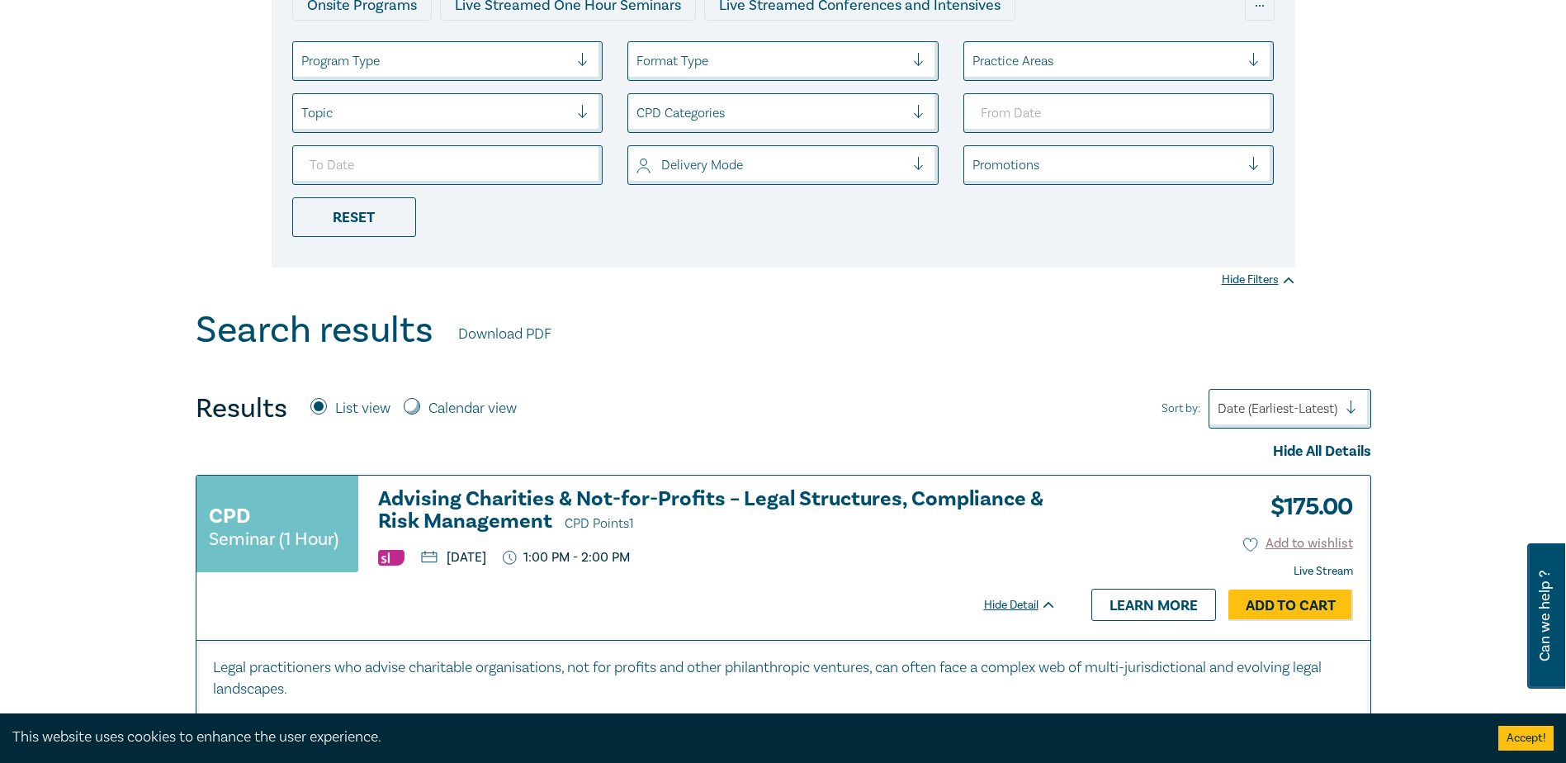
click at [417, 407] on input "Calendar view" at bounding box center [412, 406] width 17 height 17
radio input "true"
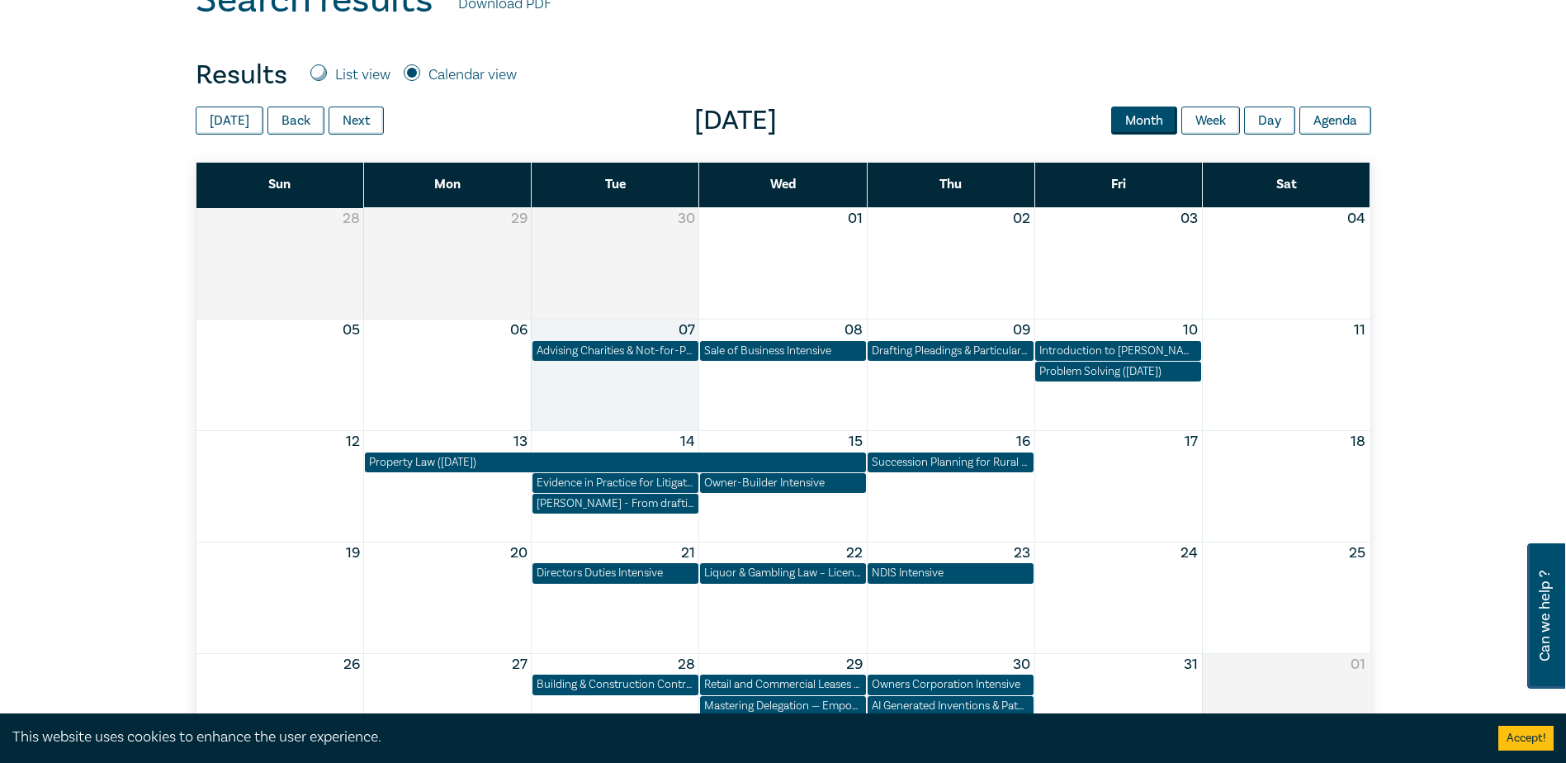
scroll to position [578, 0]
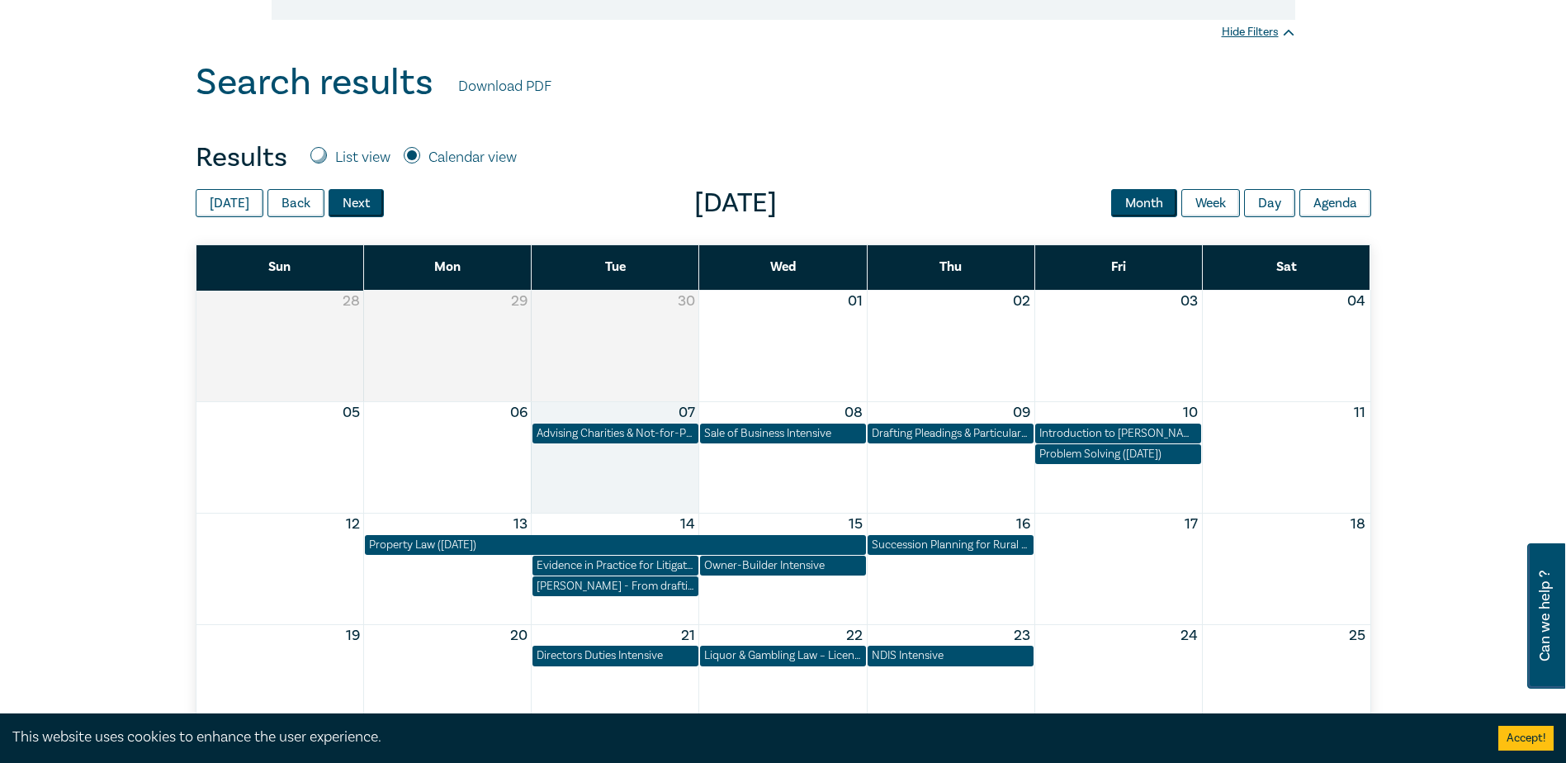
click at [352, 203] on button "Next" at bounding box center [356, 203] width 55 height 28
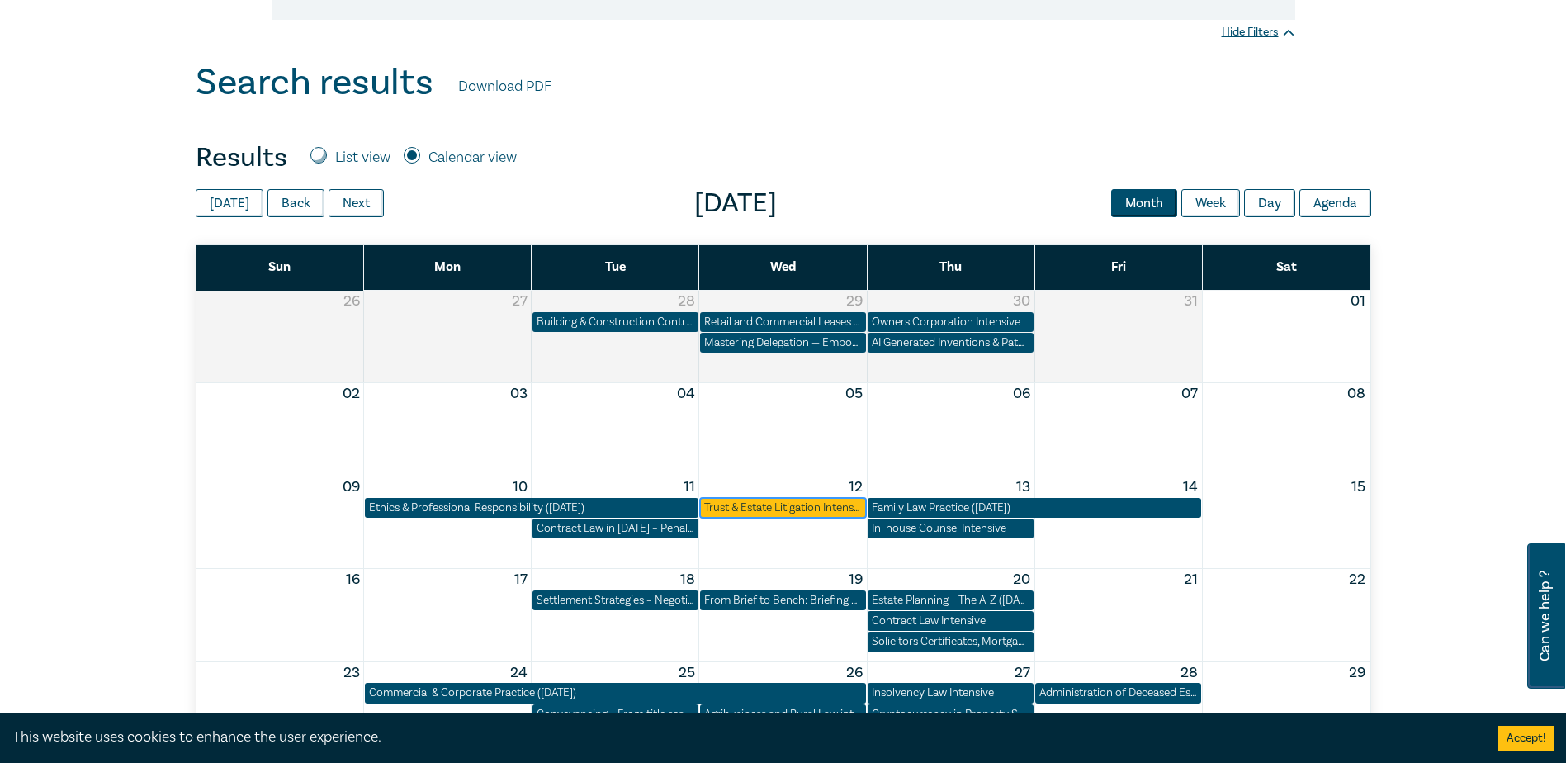
click at [790, 514] on div "Trust & Estate Litigation Intensive" at bounding box center [783, 508] width 158 height 17
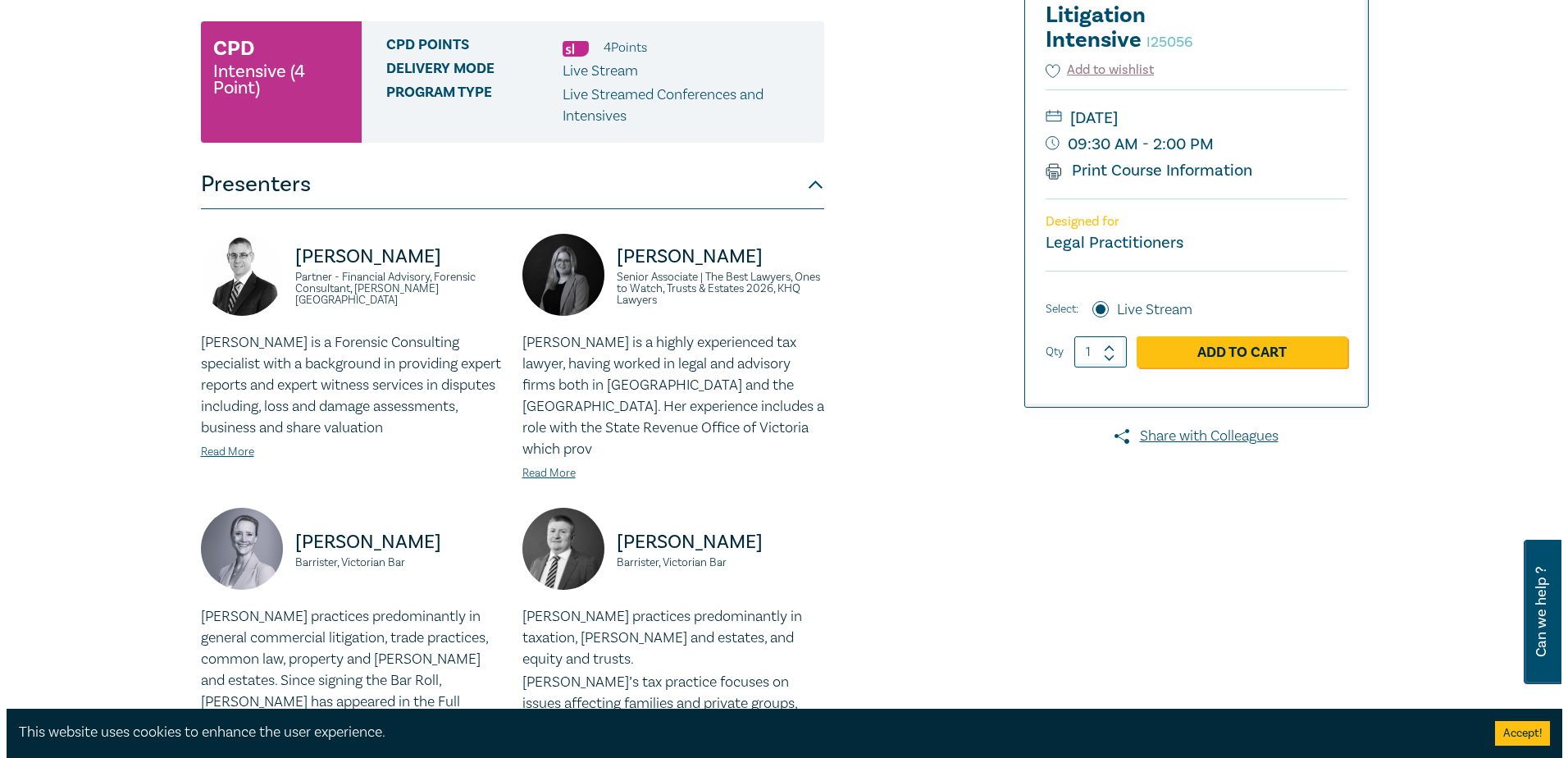
scroll to position [164, 0]
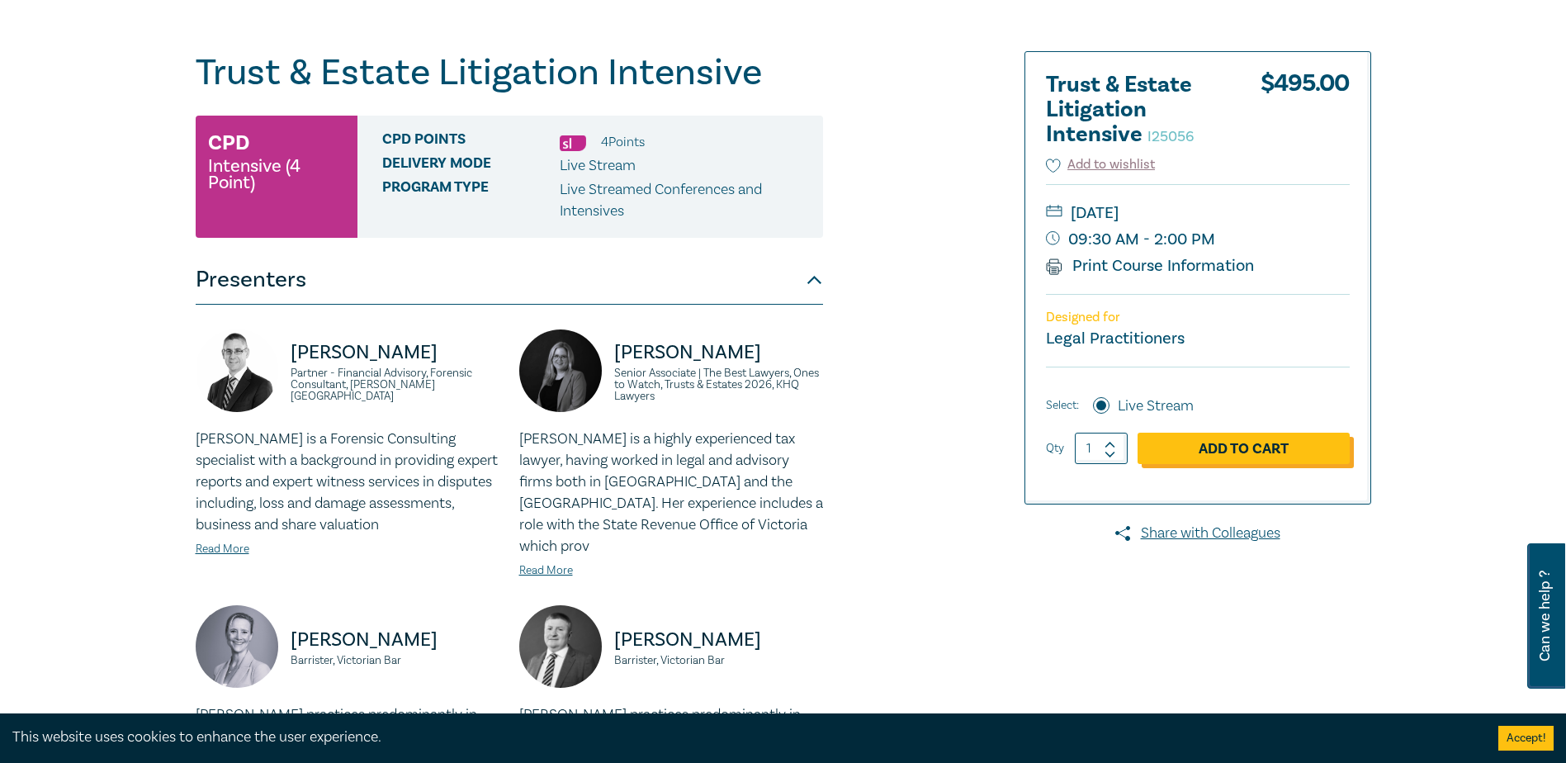
click at [1217, 457] on link "Add to Cart" at bounding box center [1244, 448] width 212 height 31
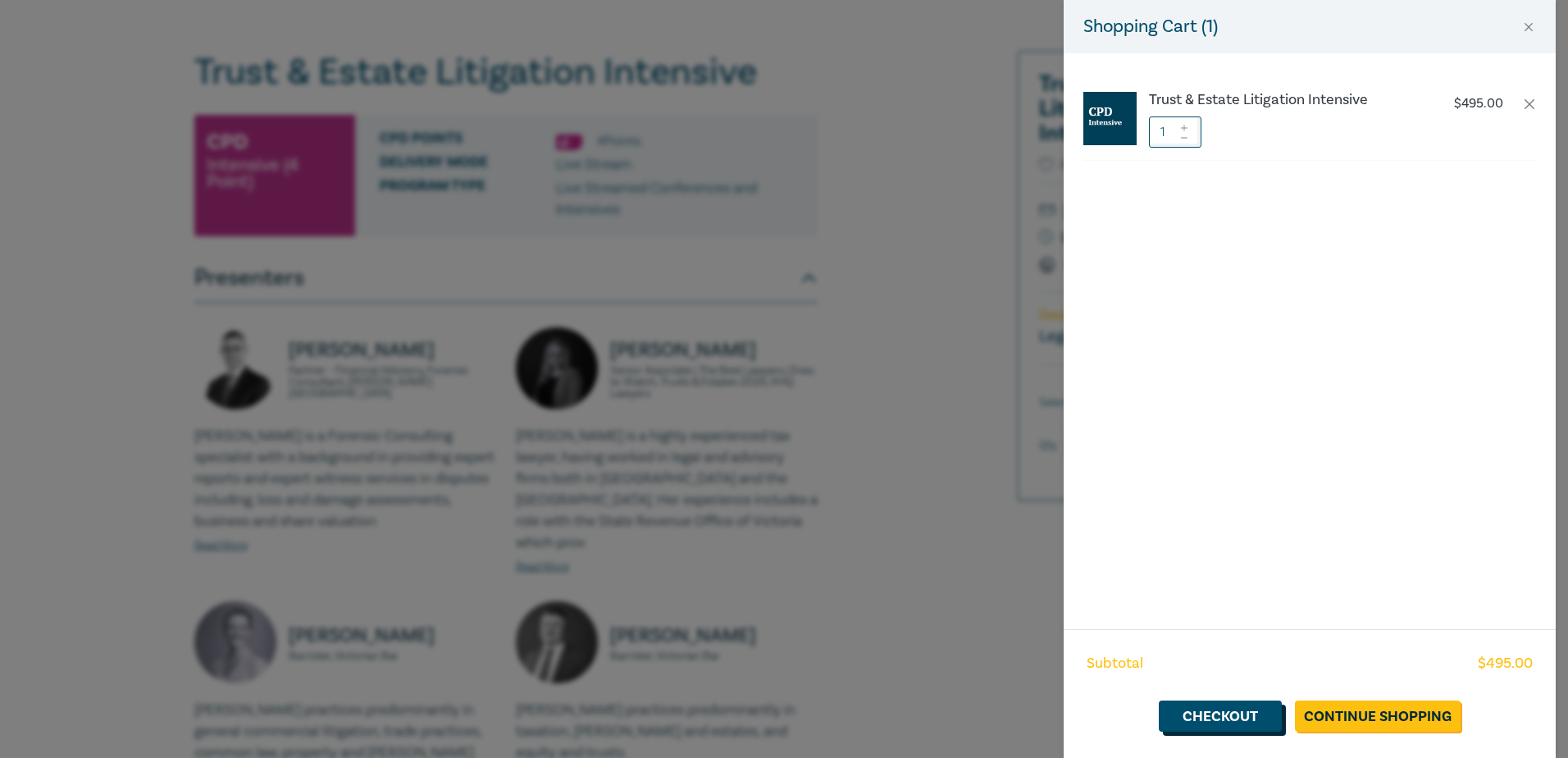
click at [1207, 720] on link "Checkout" at bounding box center [1220, 715] width 123 height 31
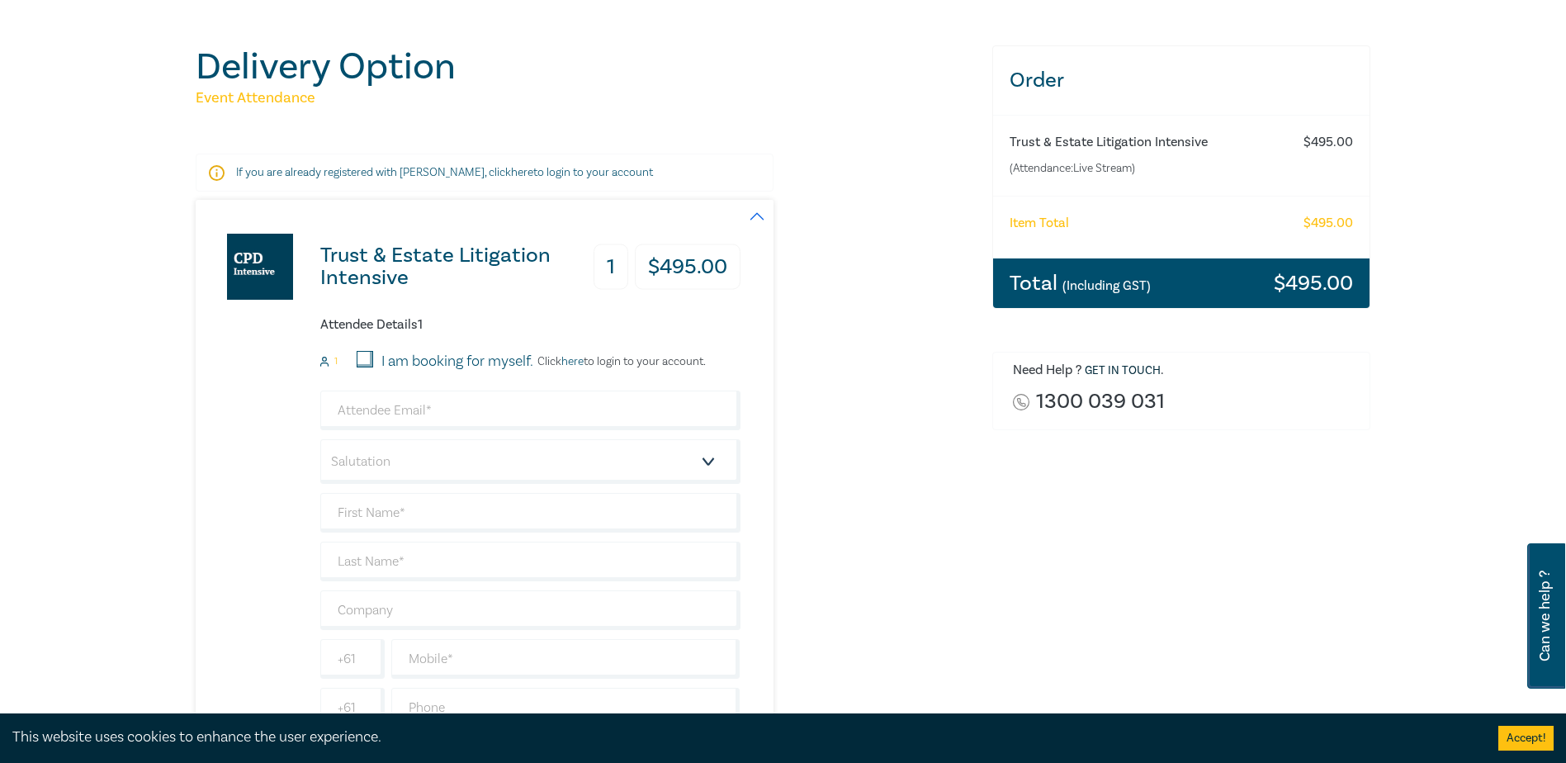
scroll to position [165, 0]
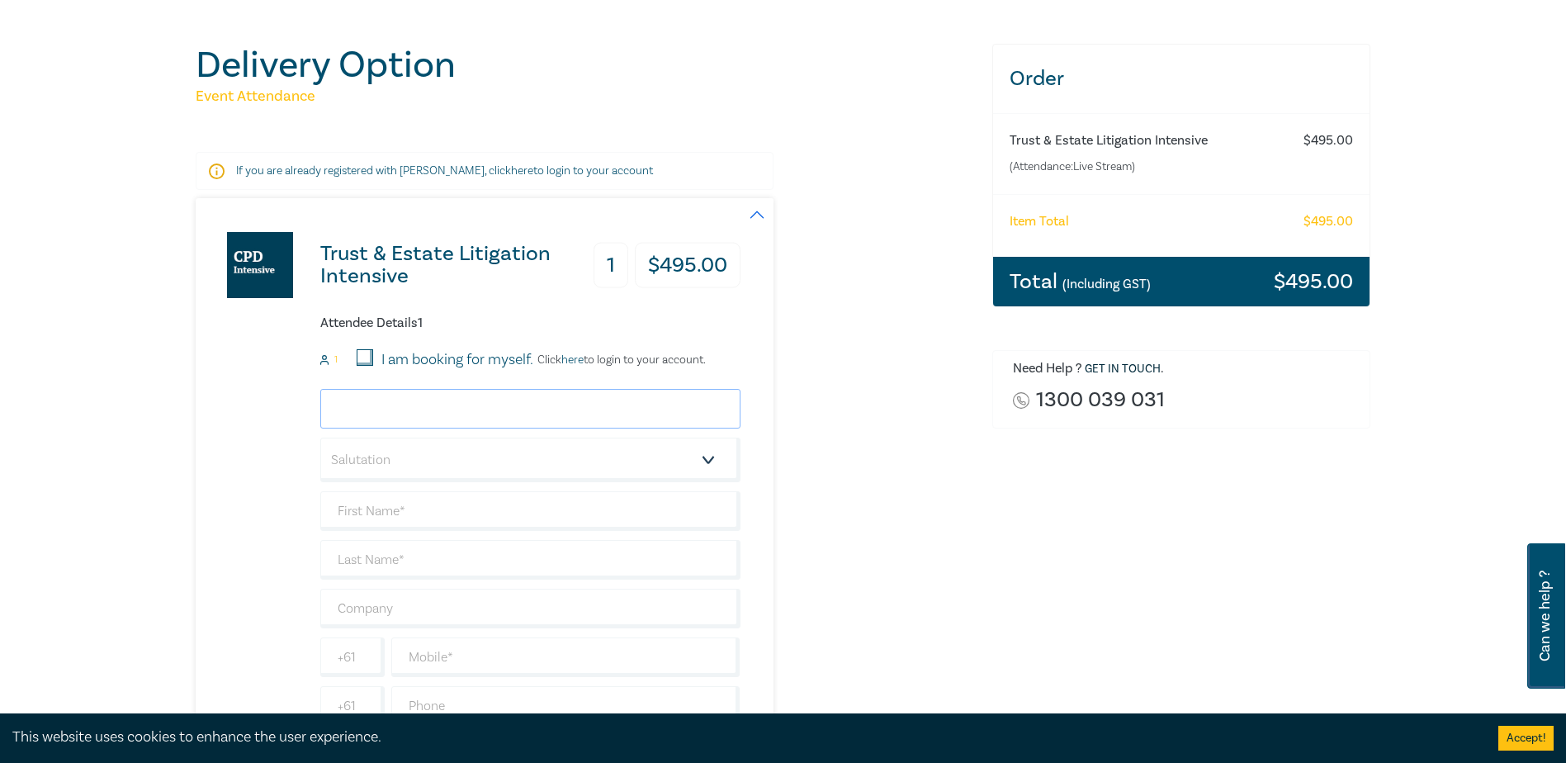
click at [405, 413] on input "email" at bounding box center [530, 409] width 420 height 40
click at [112, 348] on div "Delivery Option Event Attendance If you are already registered with Leo Cussen,…" at bounding box center [783, 466] width 1566 height 987
click at [381, 410] on input "ell" at bounding box center [530, 409] width 420 height 40
type input "e"
click at [163, 417] on div "Delivery Option Event Attendance If you are already registered with Leo Cussen,…" at bounding box center [783, 466] width 1566 height 987
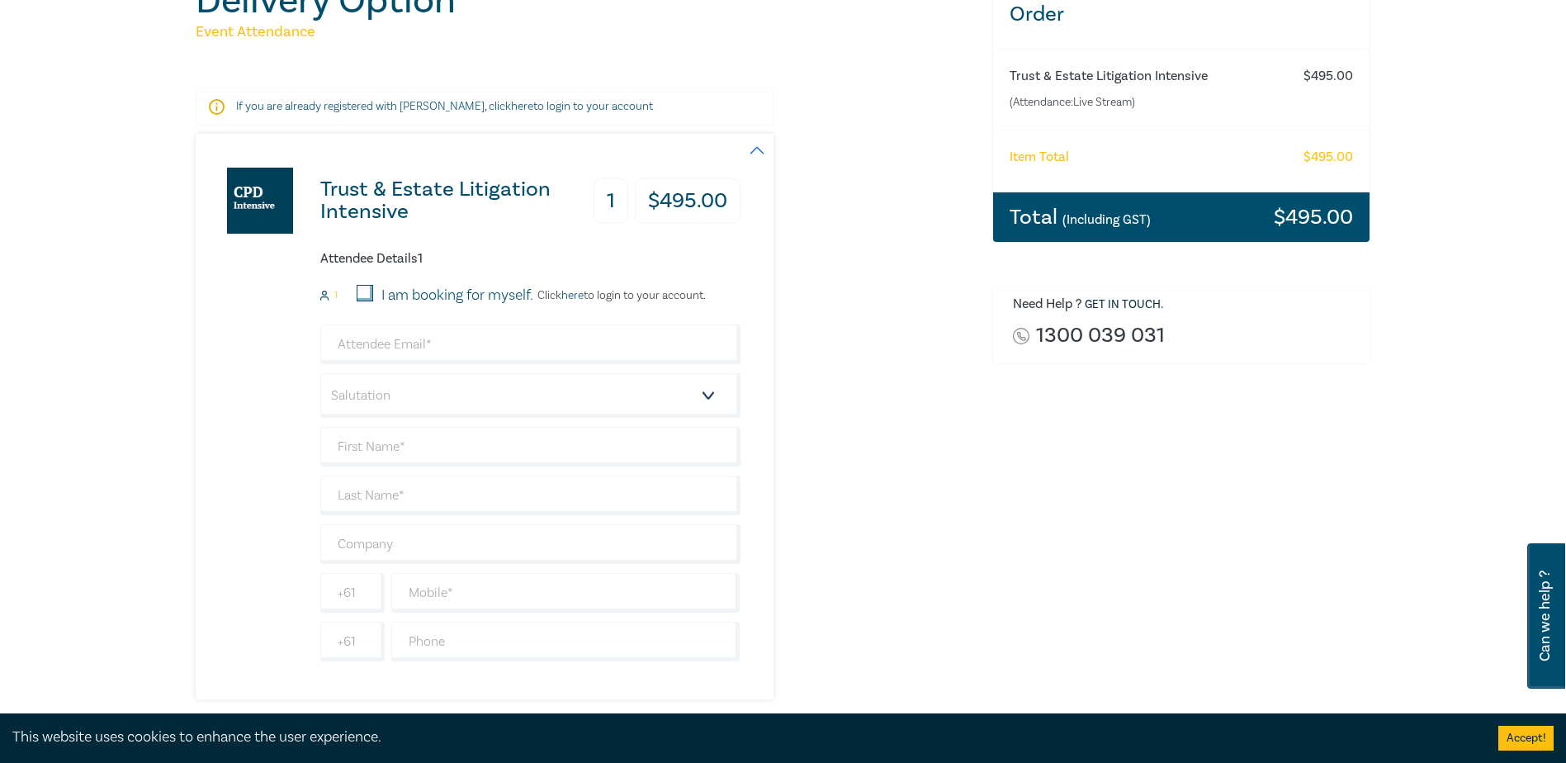
scroll to position [330, 0]
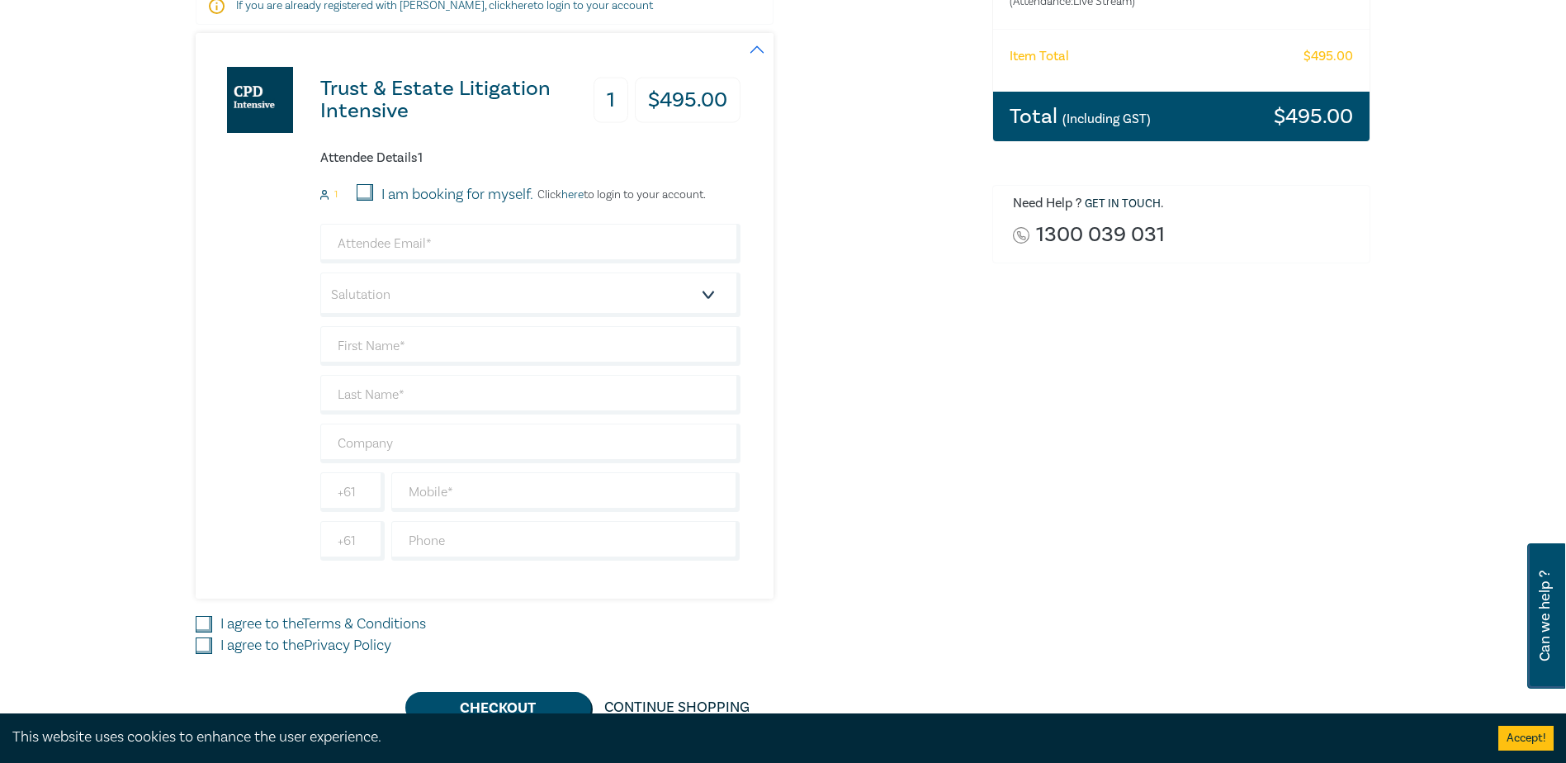
click at [209, 621] on input "I agree to the Terms & Conditions" at bounding box center [204, 624] width 17 height 17
checkbox input "true"
click at [207, 649] on input "I agree to the Privacy Policy" at bounding box center [204, 645] width 17 height 17
checkbox input "true"
click at [379, 249] on input "email" at bounding box center [530, 244] width 420 height 40
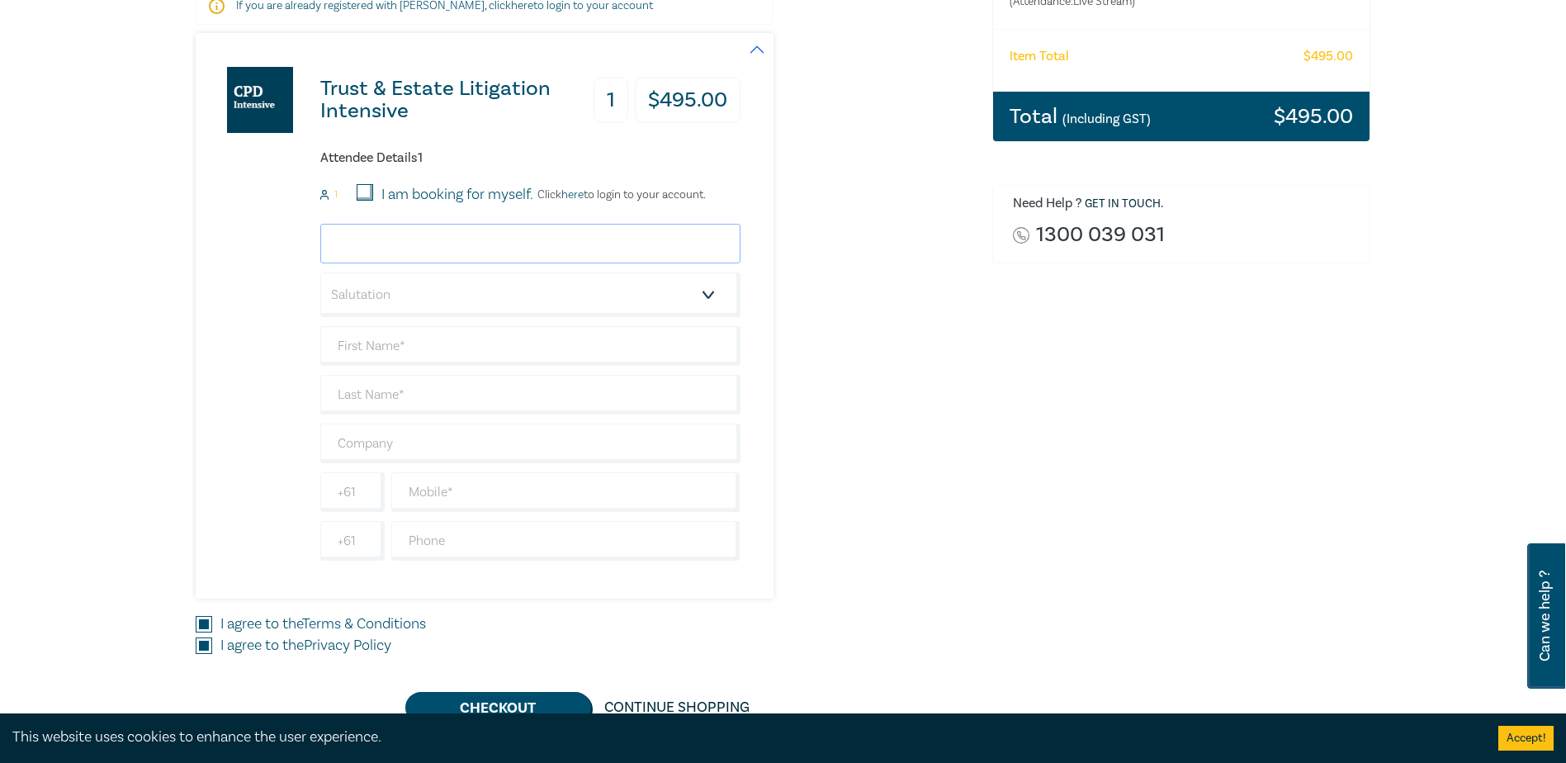
click at [418, 242] on input "email" at bounding box center [530, 244] width 420 height 40
type input "elld"
drag, startPoint x: 382, startPoint y: 244, endPoint x: 272, endPoint y: 244, distance: 110.7
click at [272, 244] on div "Trust & Estate Litigation Intensive 1 $ 495.00 Attendee Details 1 1 I am bookin…" at bounding box center [468, 316] width 545 height 566
click at [363, 239] on input "email" at bounding box center [530, 244] width 420 height 40
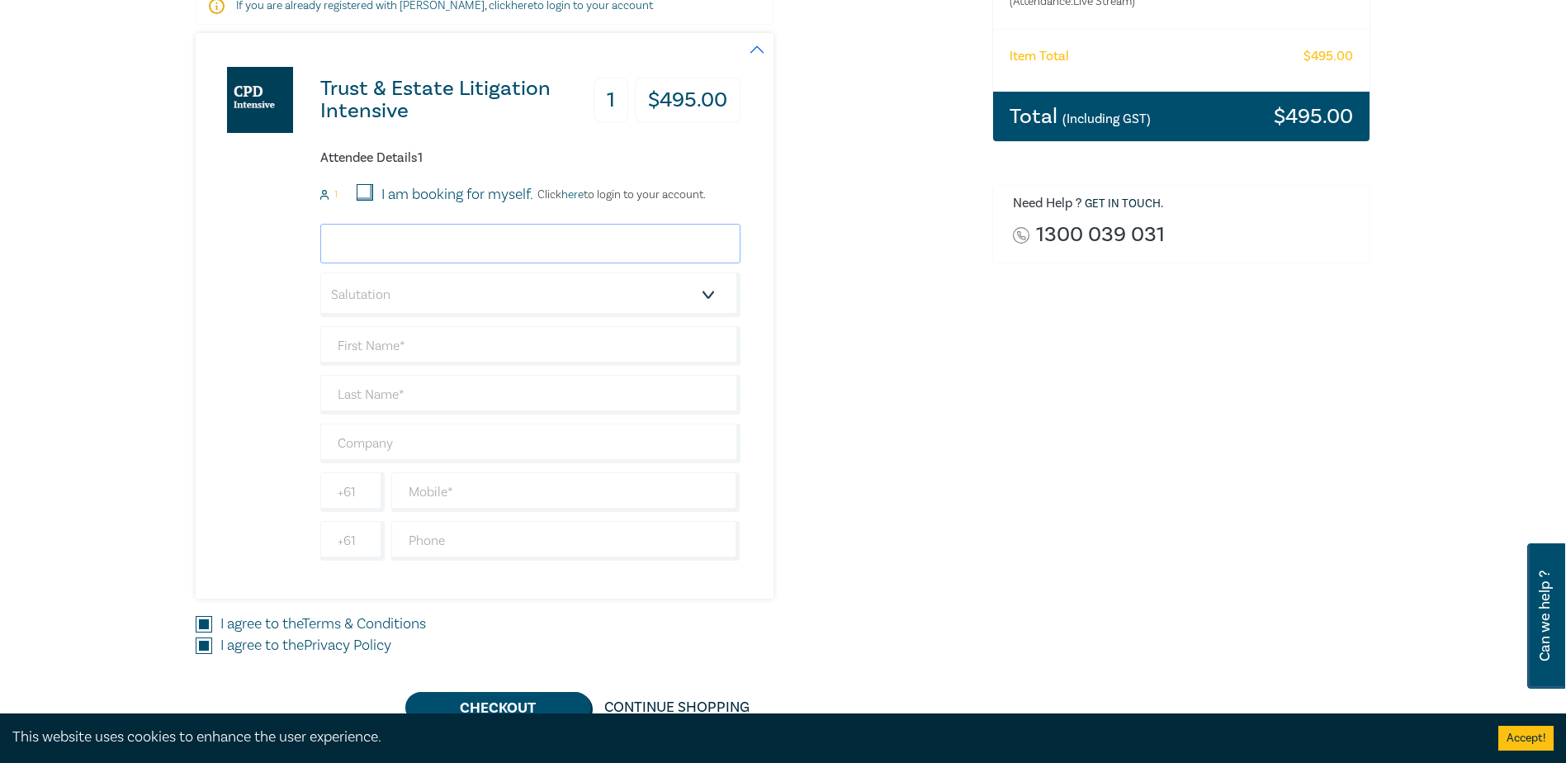
paste input "elled@sblawpartners.com.au"
type input "elled@sblawpartners.com.au"
click at [714, 299] on select "Salutation Mr. Mrs. Ms. Miss Dr. Prof. Other" at bounding box center [530, 294] width 420 height 45
select select "Ms."
click at [320, 272] on select "Salutation Mr. Mrs. Ms. Miss Dr. Prof. Other" at bounding box center [530, 294] width 420 height 45
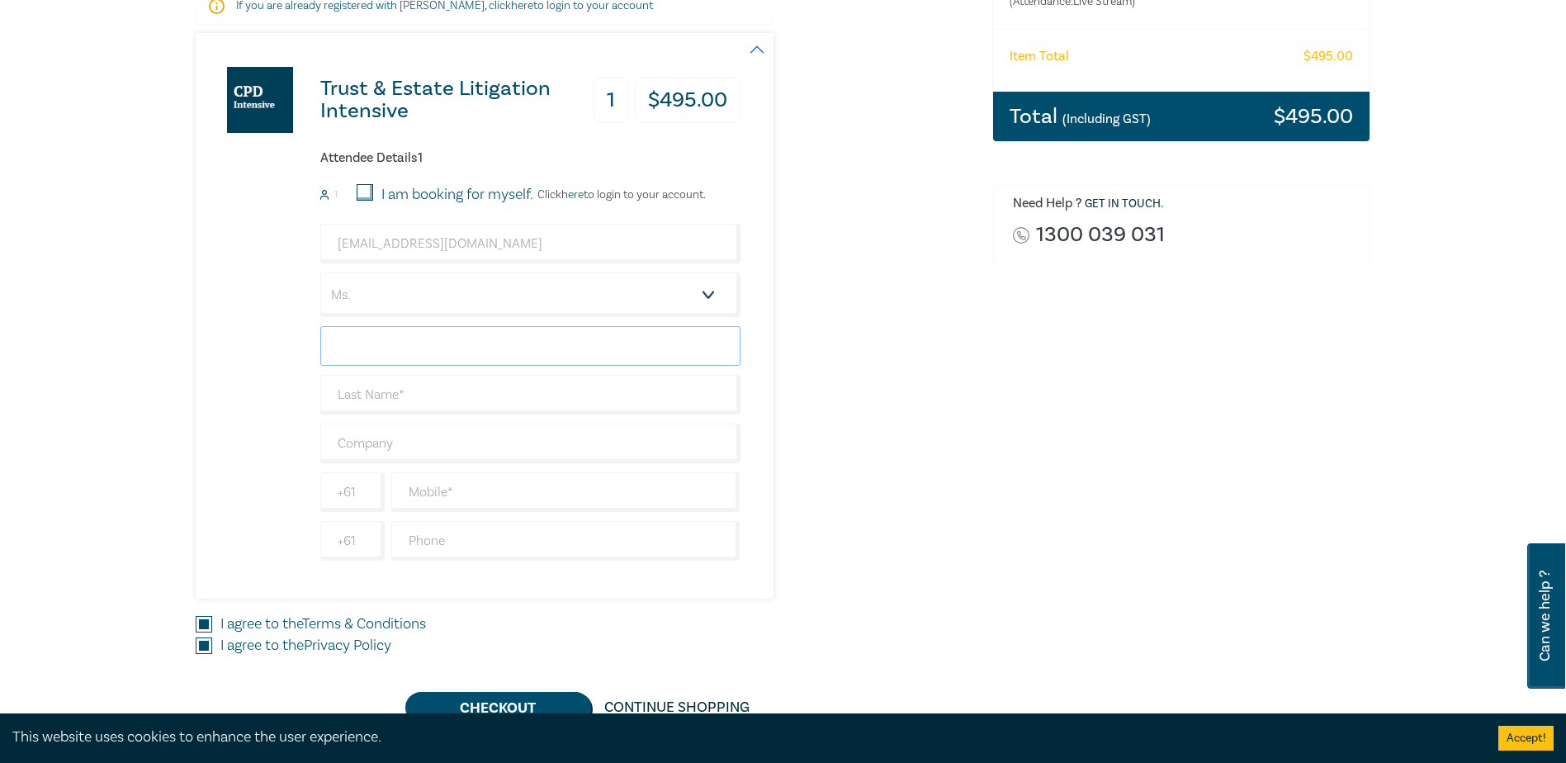
click at [382, 346] on input "text" at bounding box center [530, 346] width 420 height 40
type input "Elle"
type input "Dagres"
type input "SB Law Partners"
click at [447, 495] on input "text" at bounding box center [565, 492] width 349 height 40
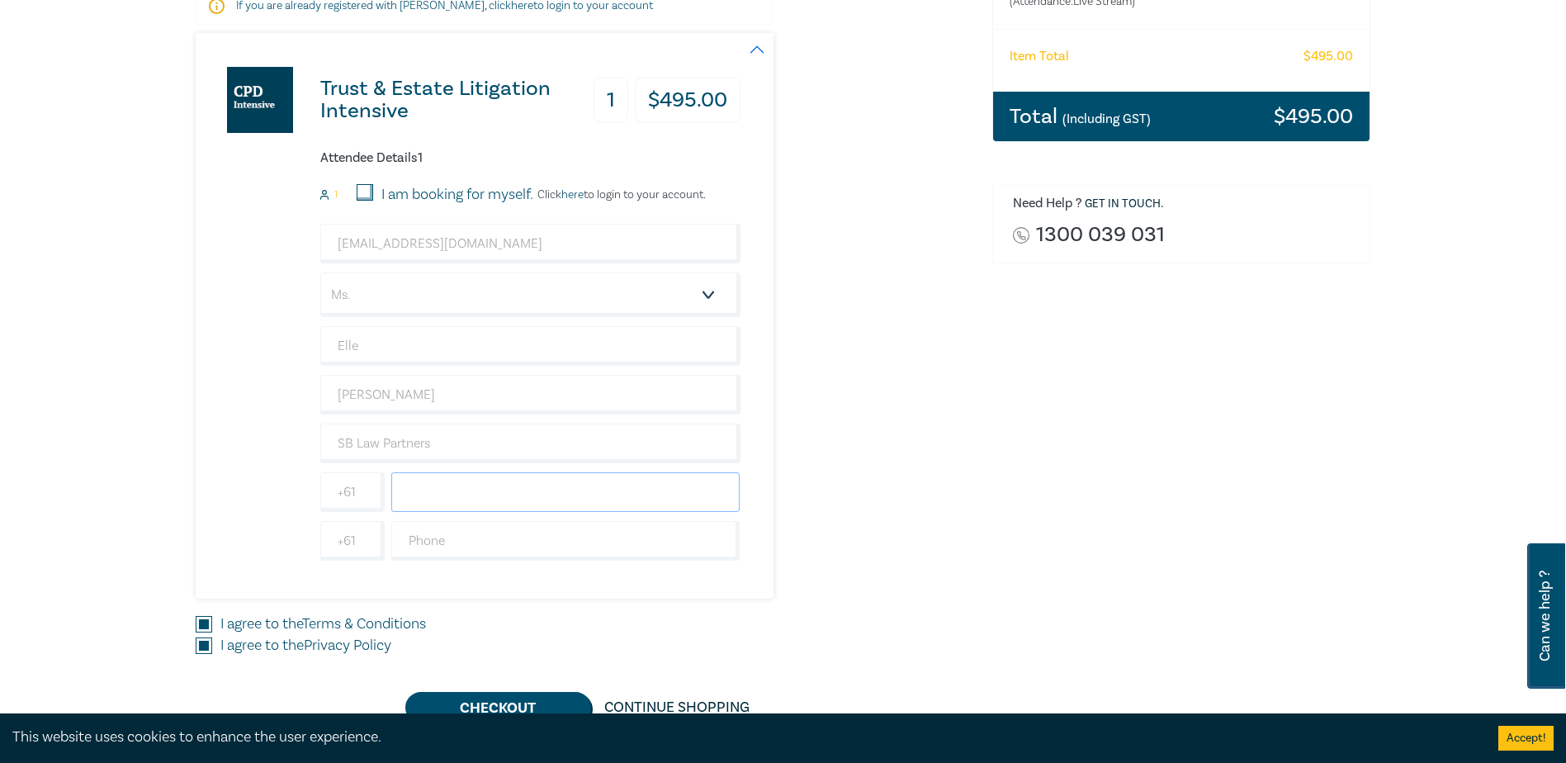
type input "0468790706"
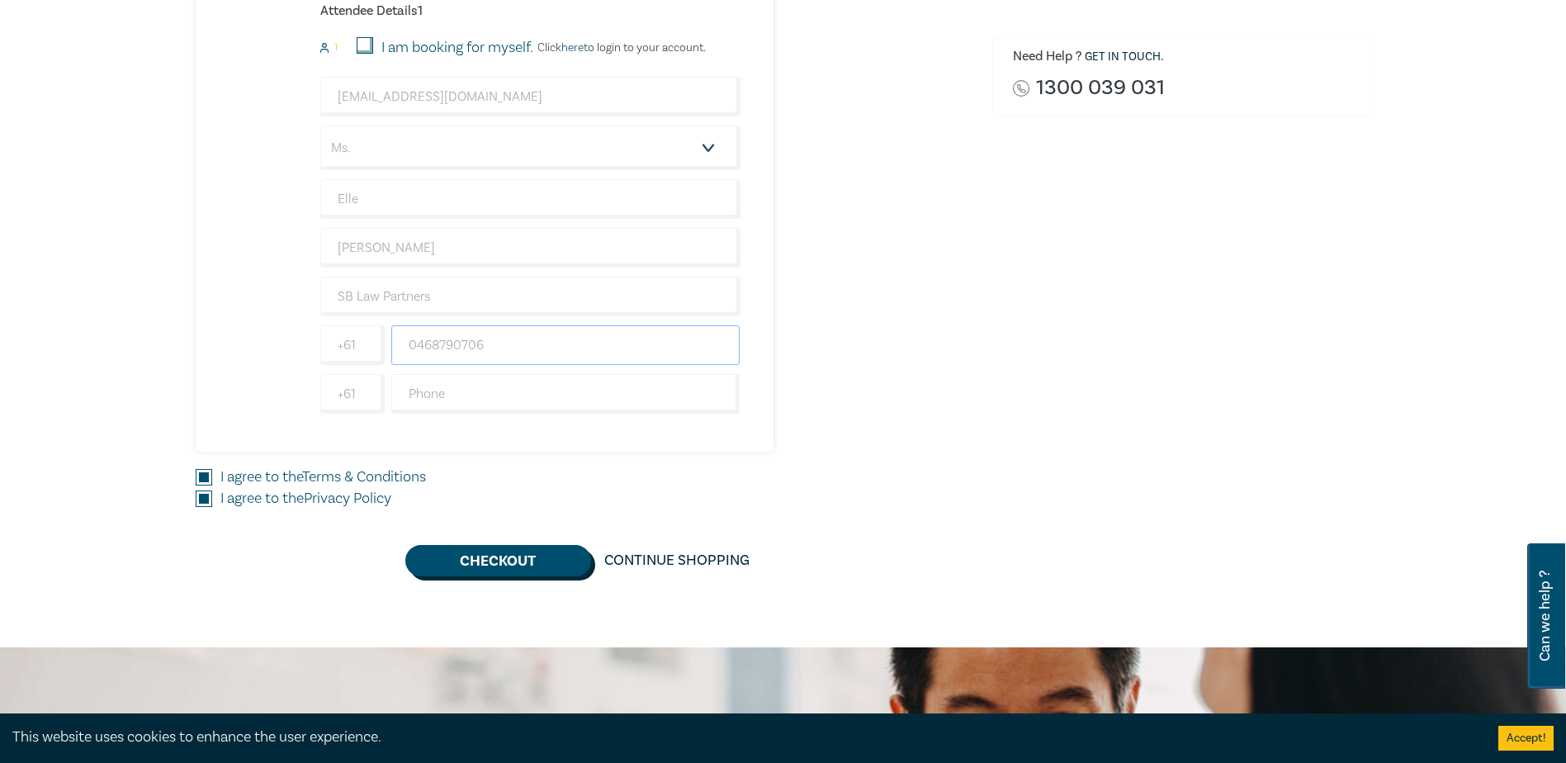
scroll to position [495, 0]
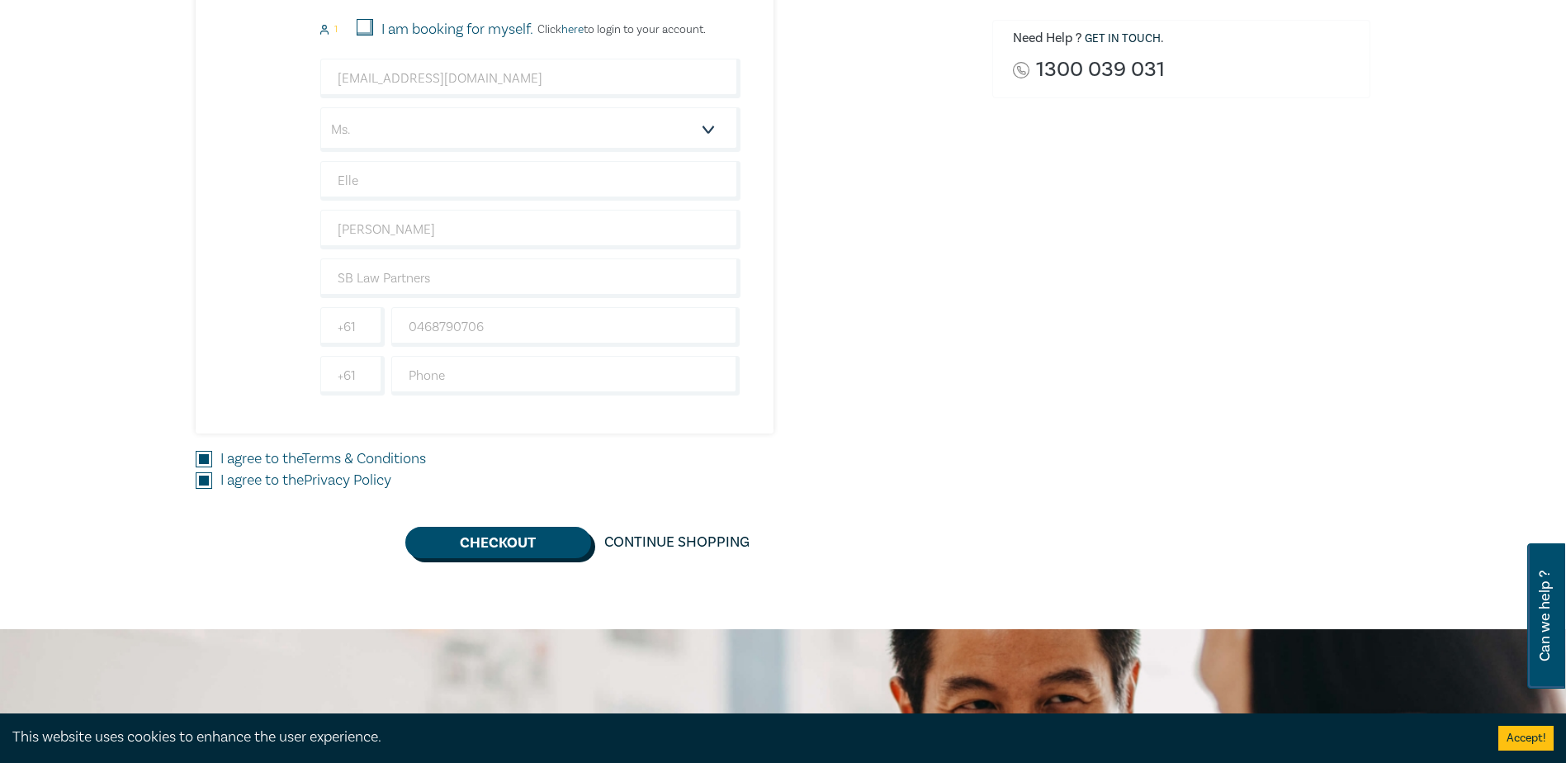
click at [489, 546] on button "Checkout" at bounding box center [498, 542] width 186 height 31
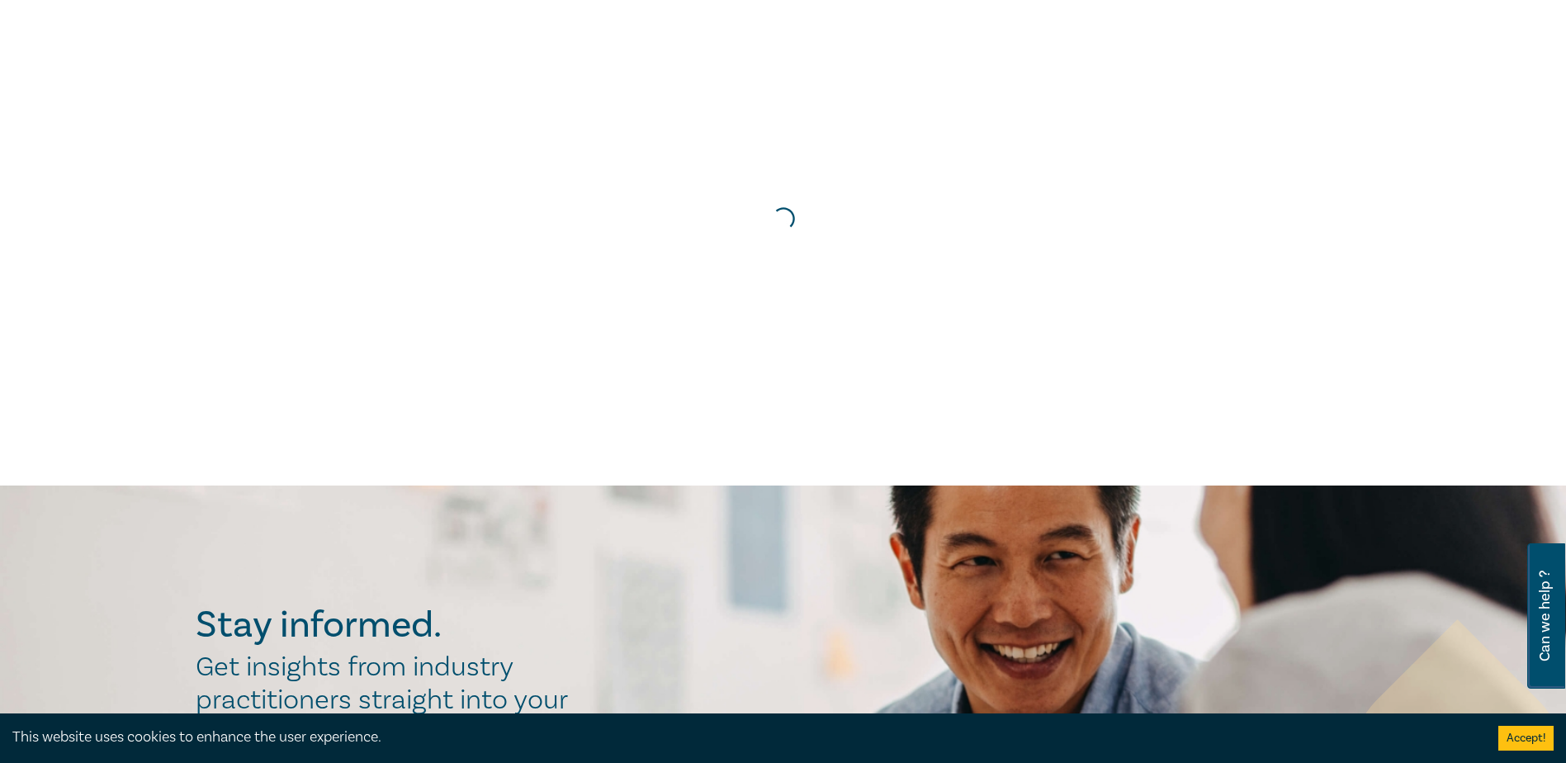
scroll to position [0, 0]
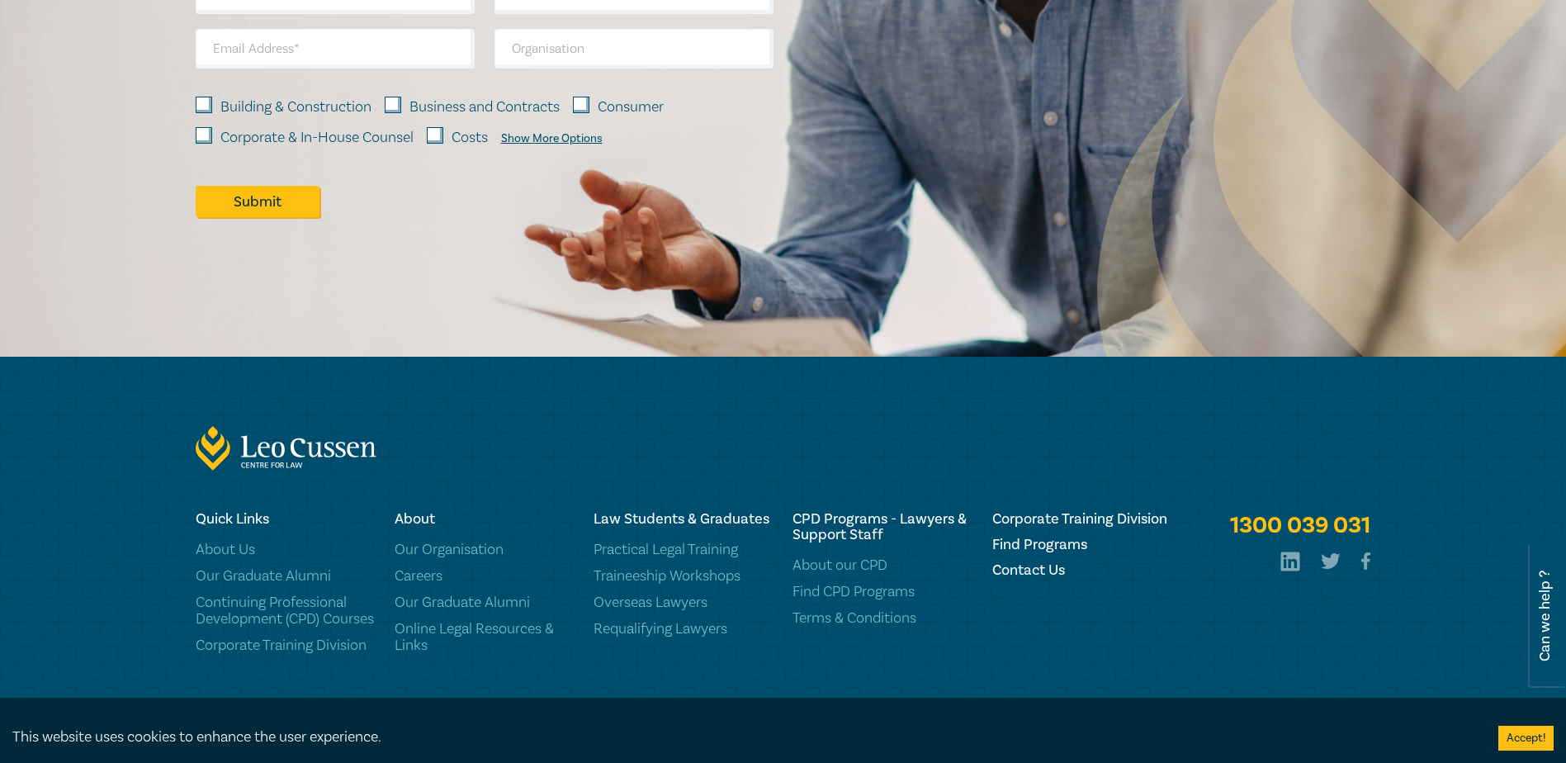
scroll to position [1711, 0]
